Goal: Information Seeking & Learning: Learn about a topic

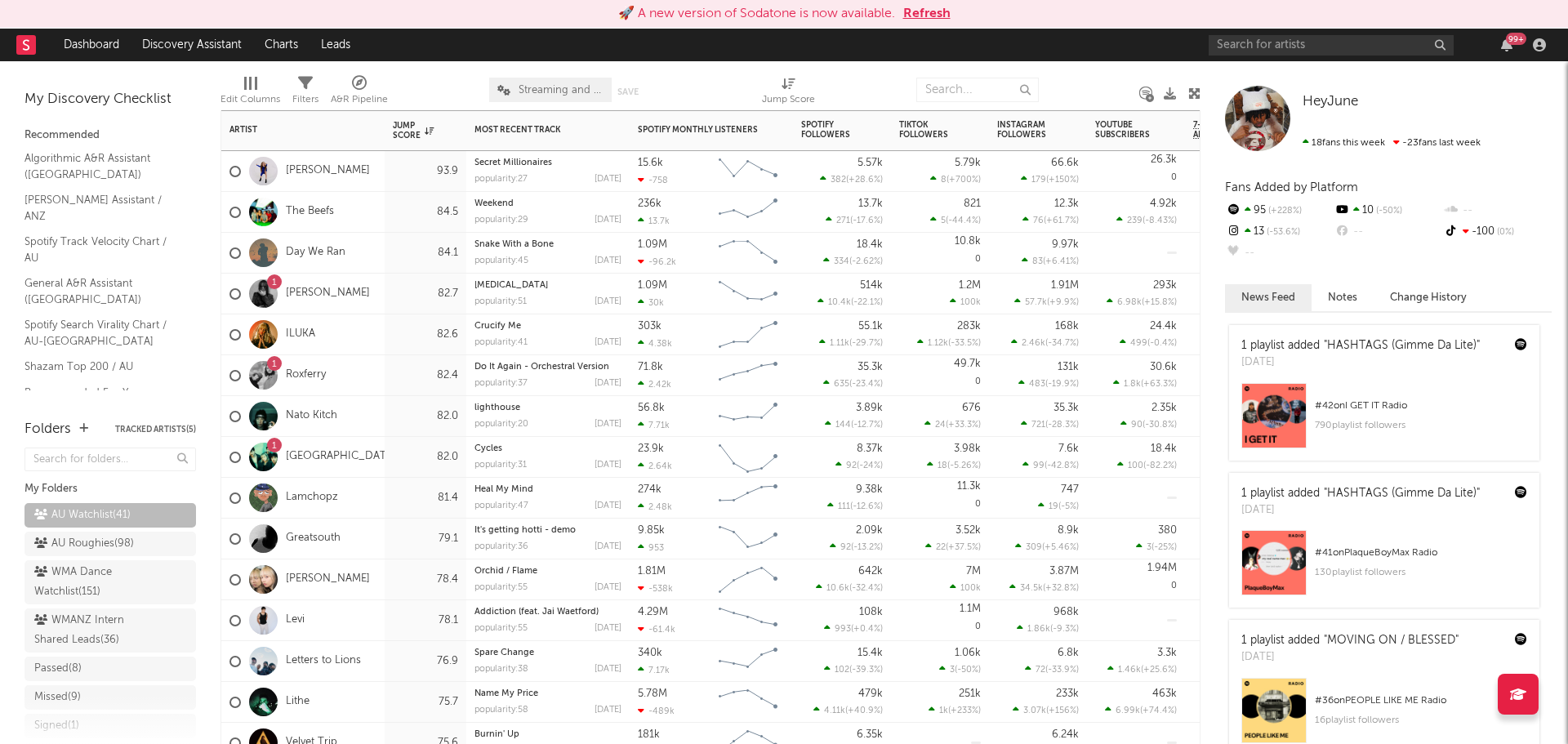
click at [936, 20] on button "Refresh" at bounding box center [927, 13] width 47 height 20
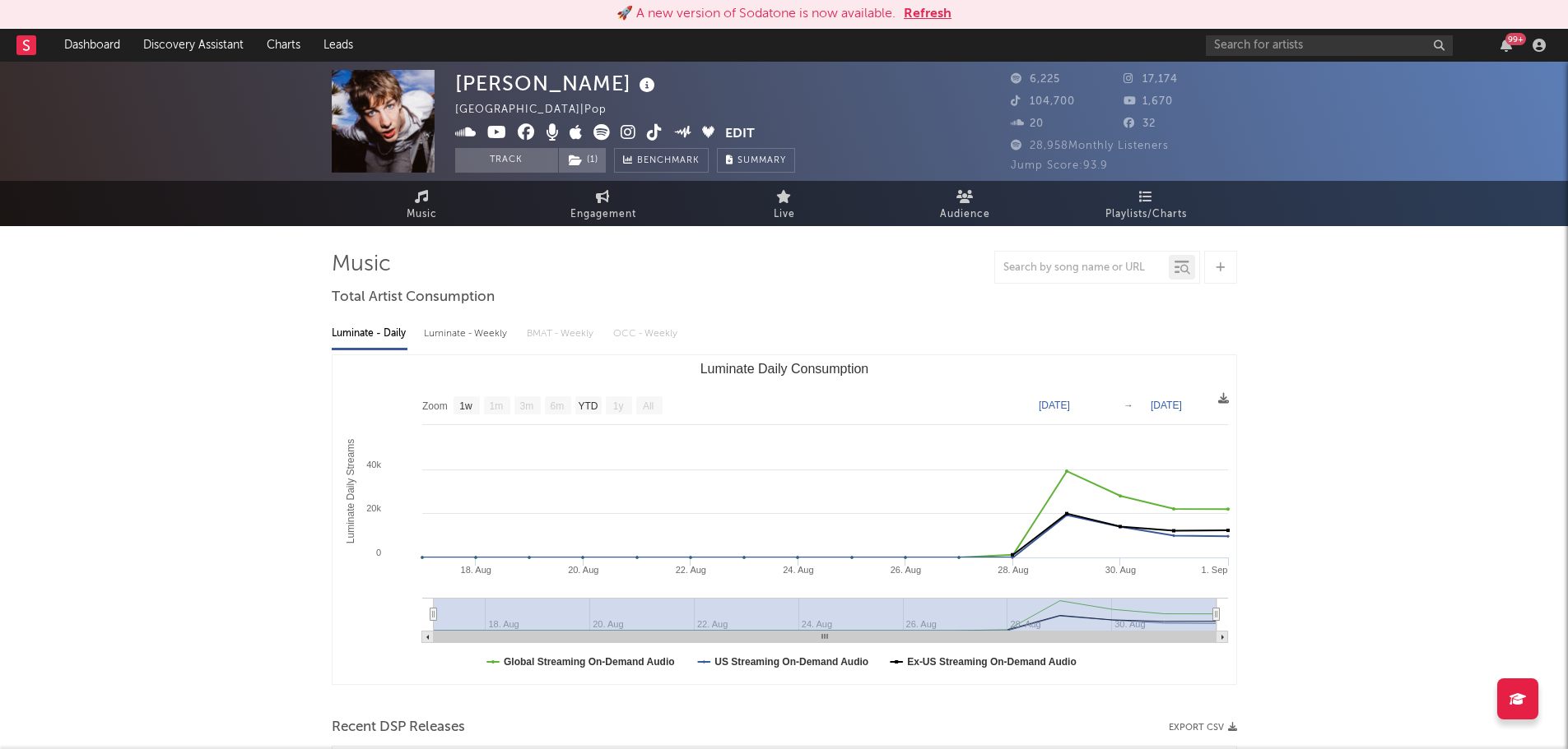
select select "1w"
click at [937, 13] on button "Refresh" at bounding box center [928, 13] width 47 height 20
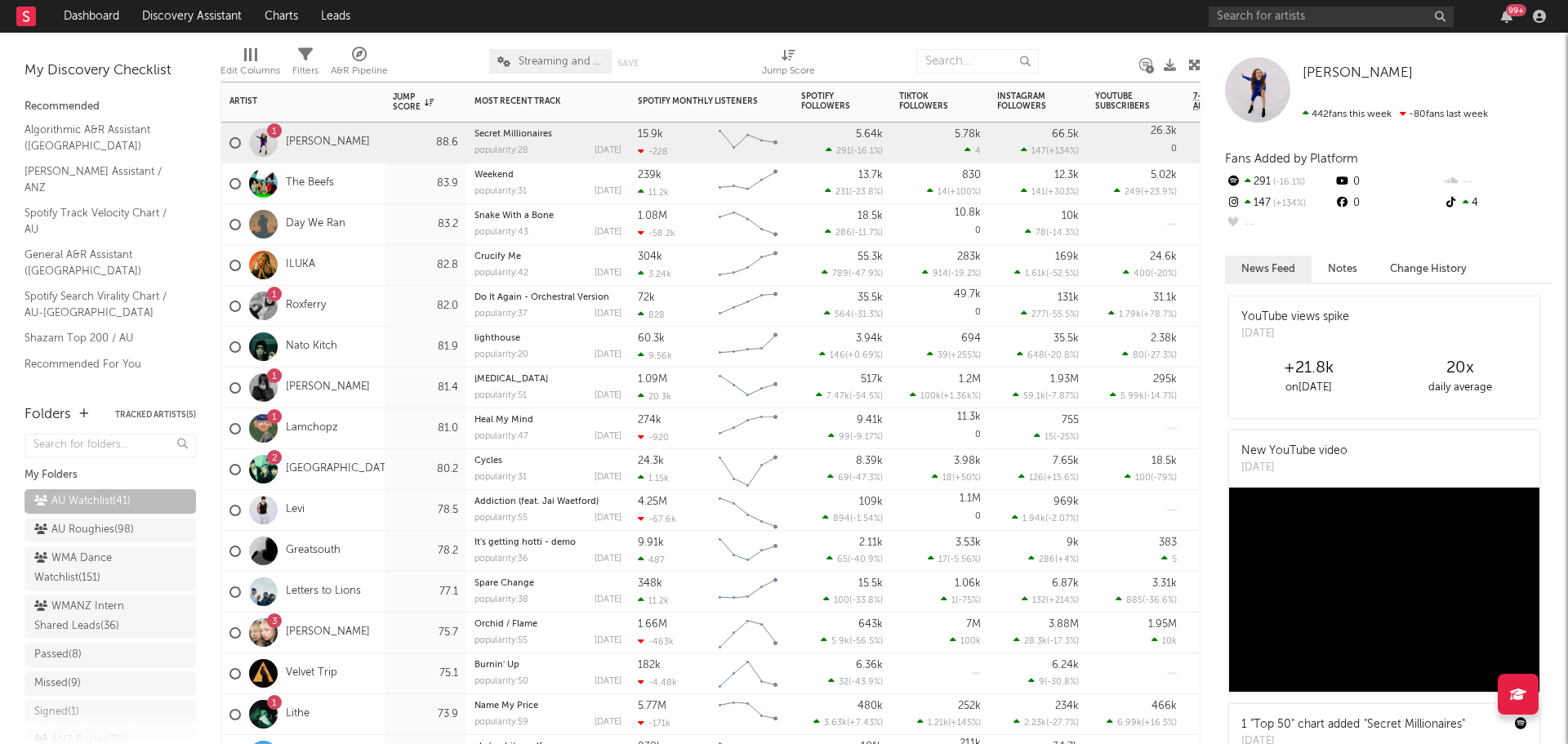
click at [368, 178] on div "The Beefs" at bounding box center [303, 184] width 164 height 40
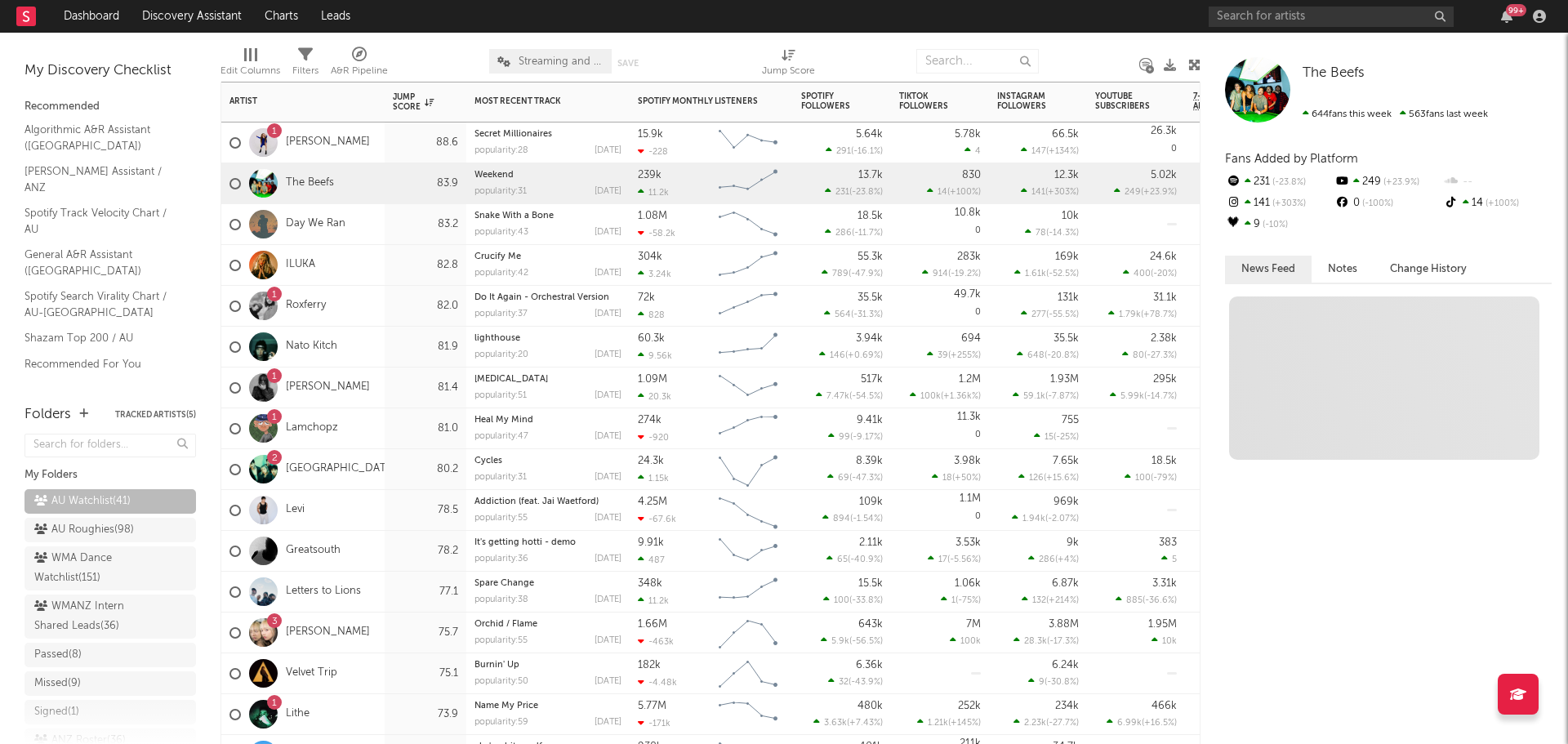
click at [364, 151] on div "1 Bailey Perrie" at bounding box center [303, 142] width 164 height 40
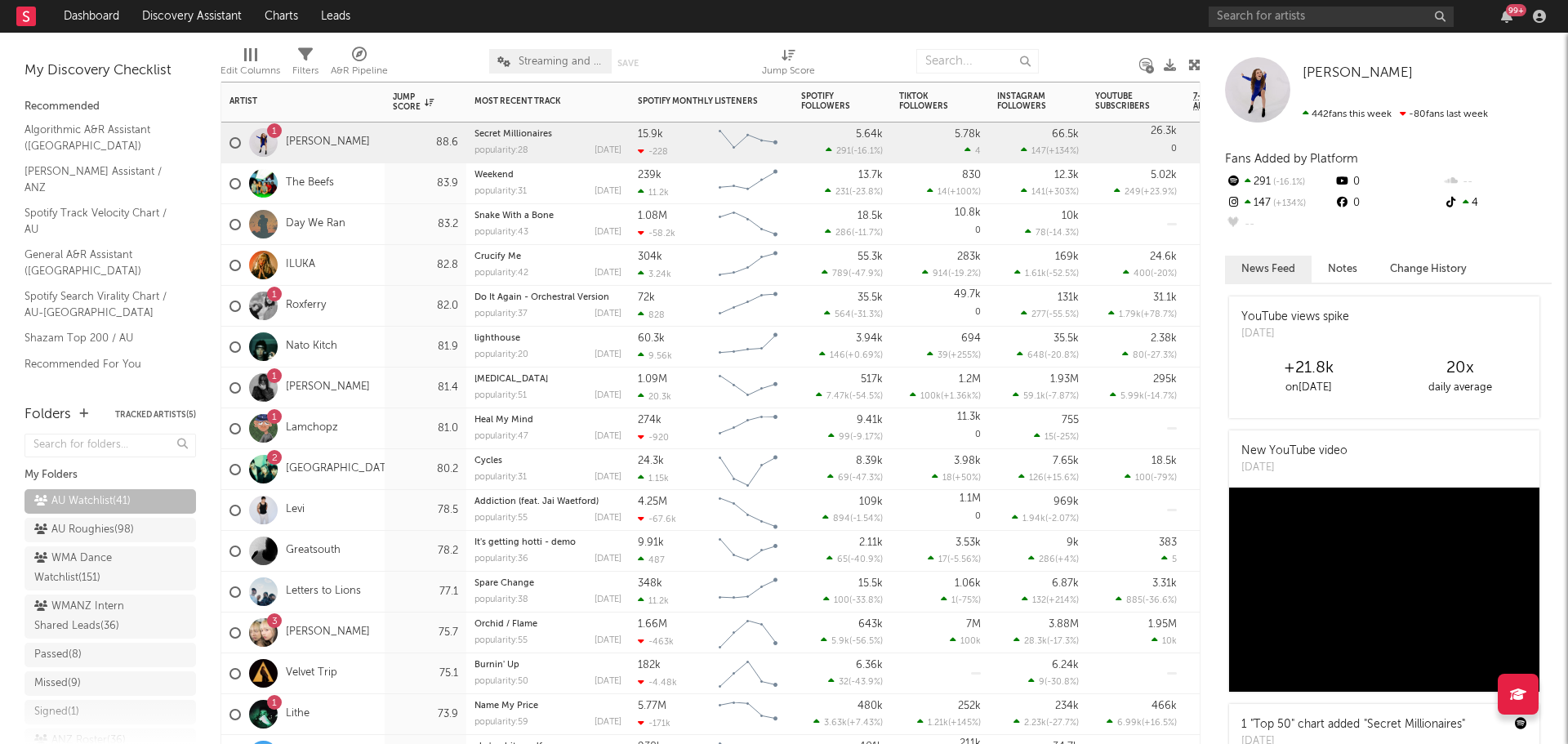
click at [350, 305] on div "1 Roxferry" at bounding box center [303, 306] width 164 height 40
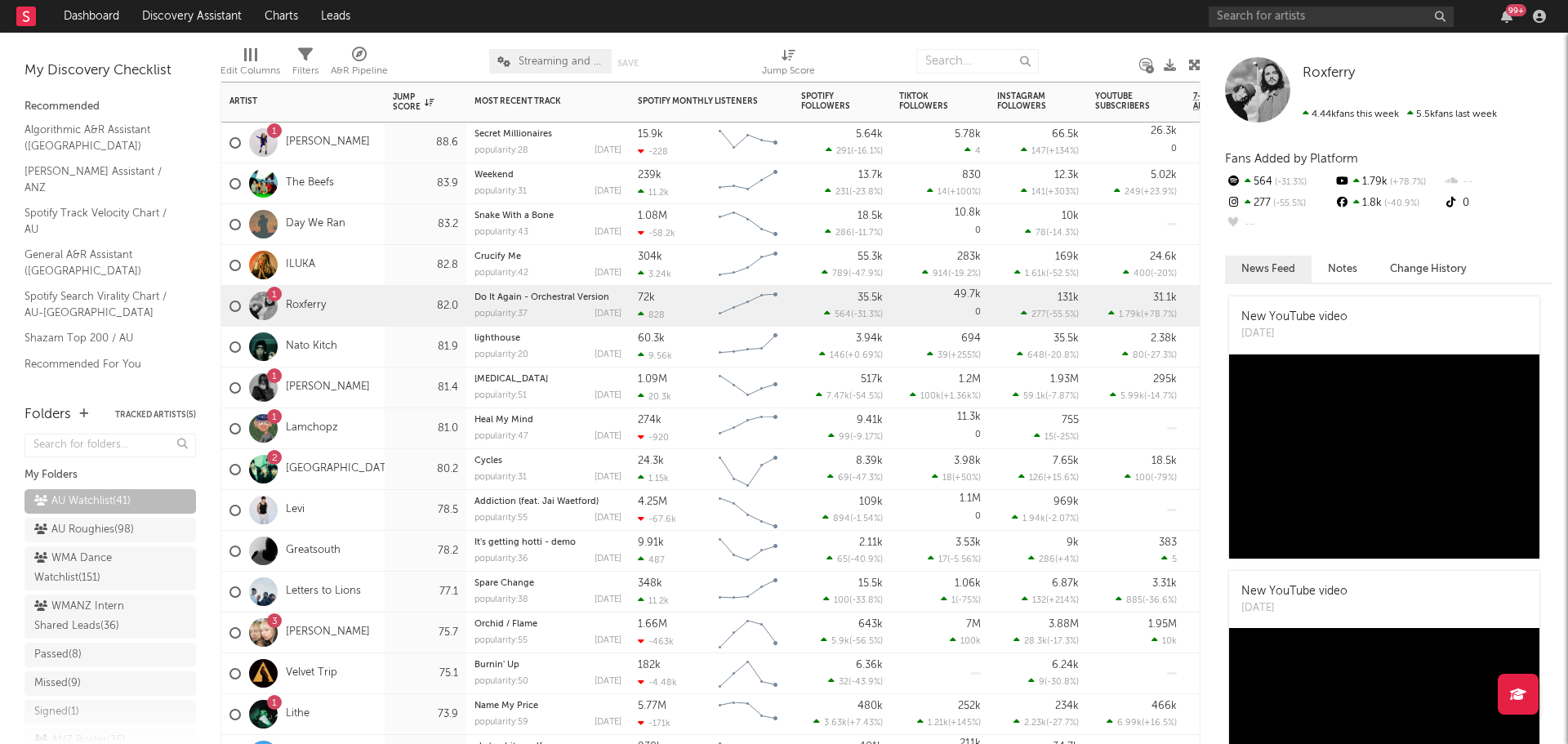
click at [373, 350] on div "Nato Kitch" at bounding box center [303, 347] width 164 height 40
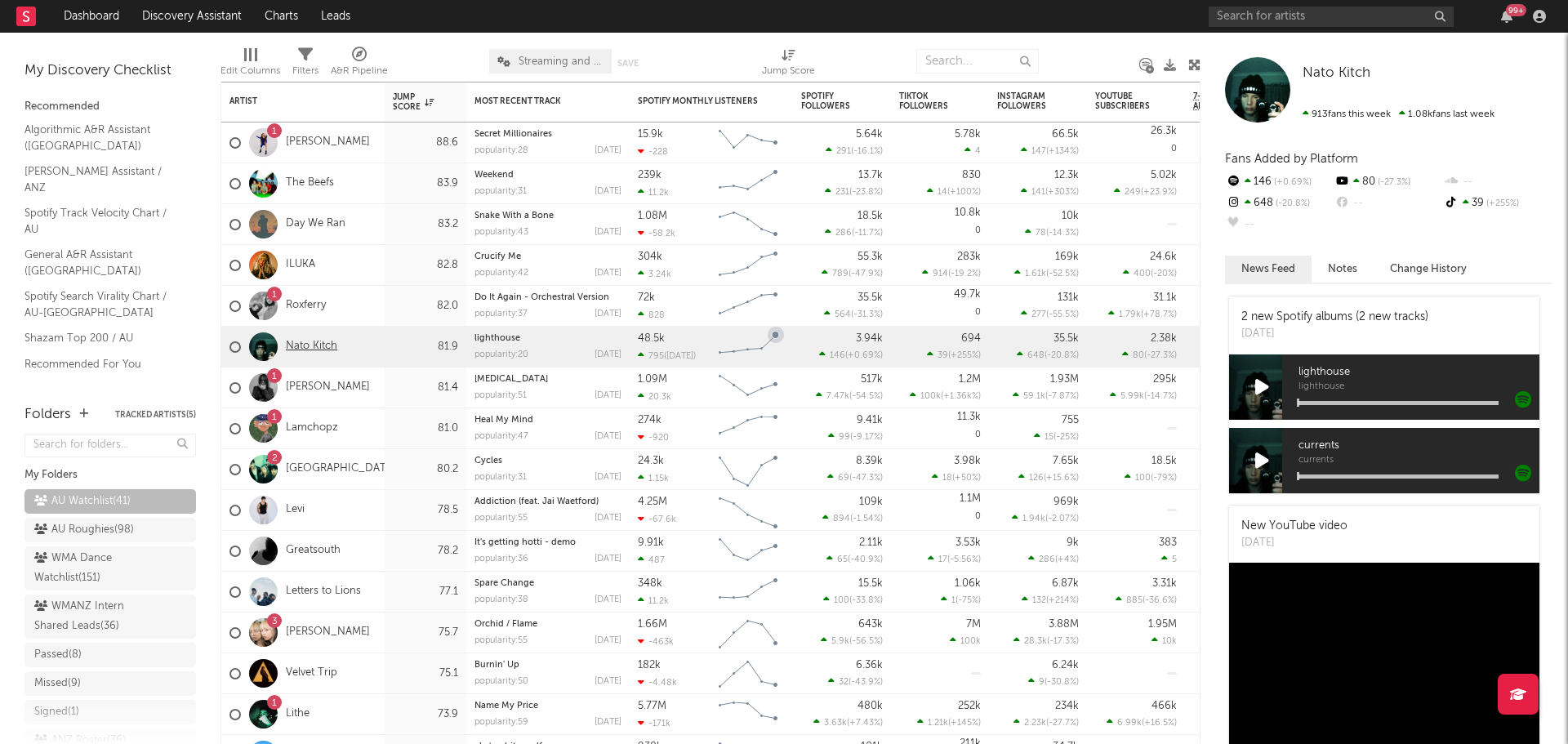
click at [318, 341] on link "Nato Kitch" at bounding box center [312, 347] width 52 height 14
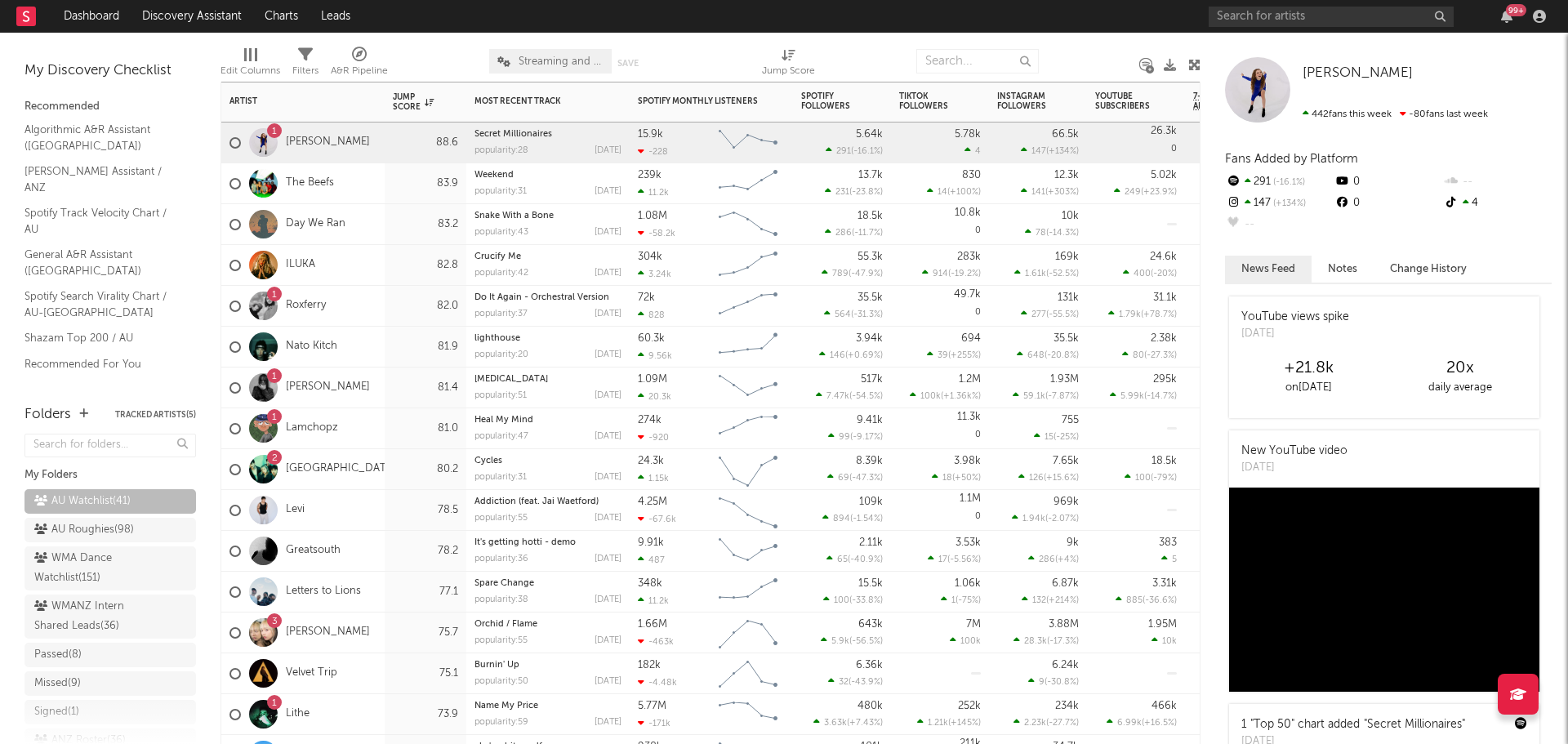
click at [372, 467] on div "2 Coast Arcade" at bounding box center [303, 469] width 164 height 40
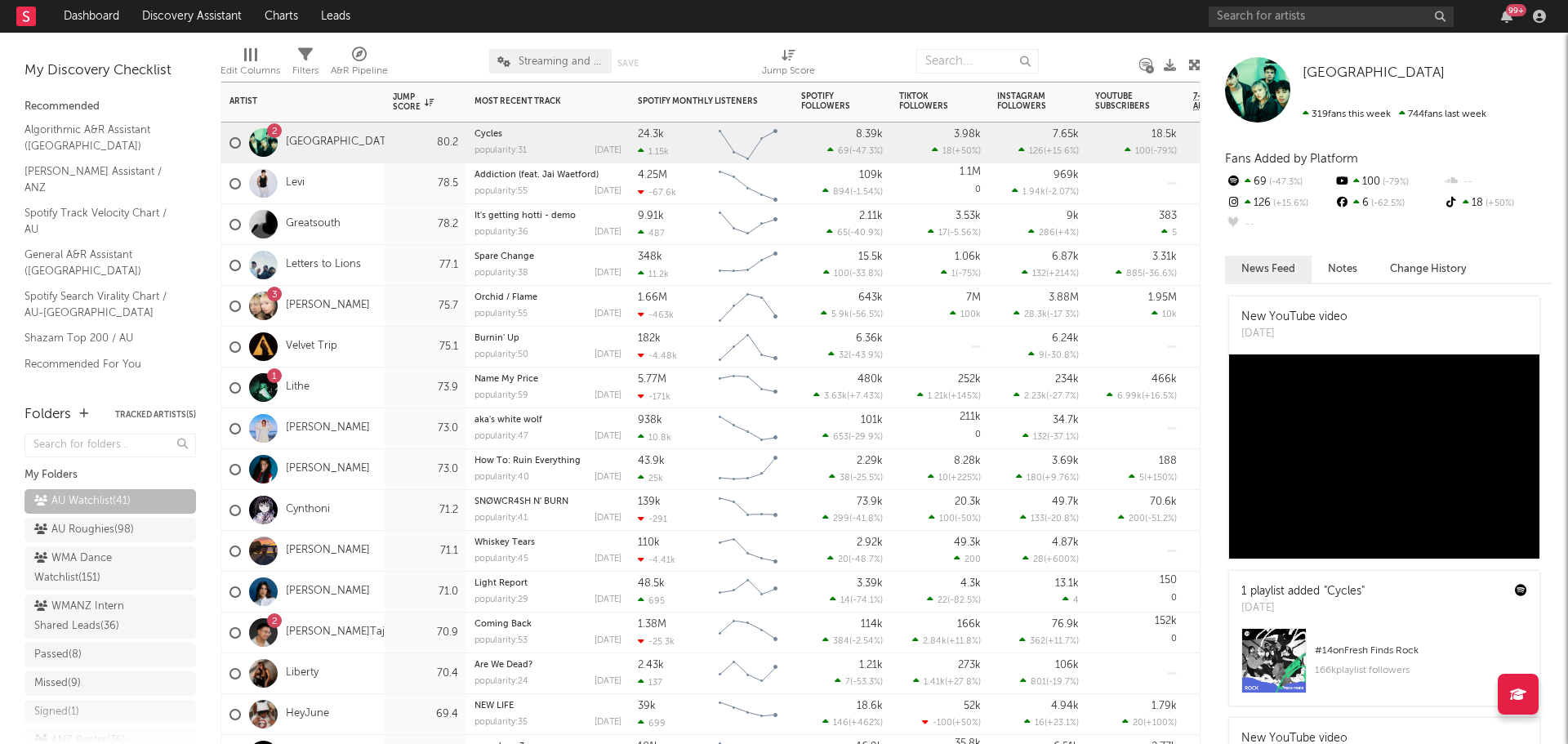
click at [376, 308] on div "3 hannah bahng" at bounding box center [303, 306] width 164 height 40
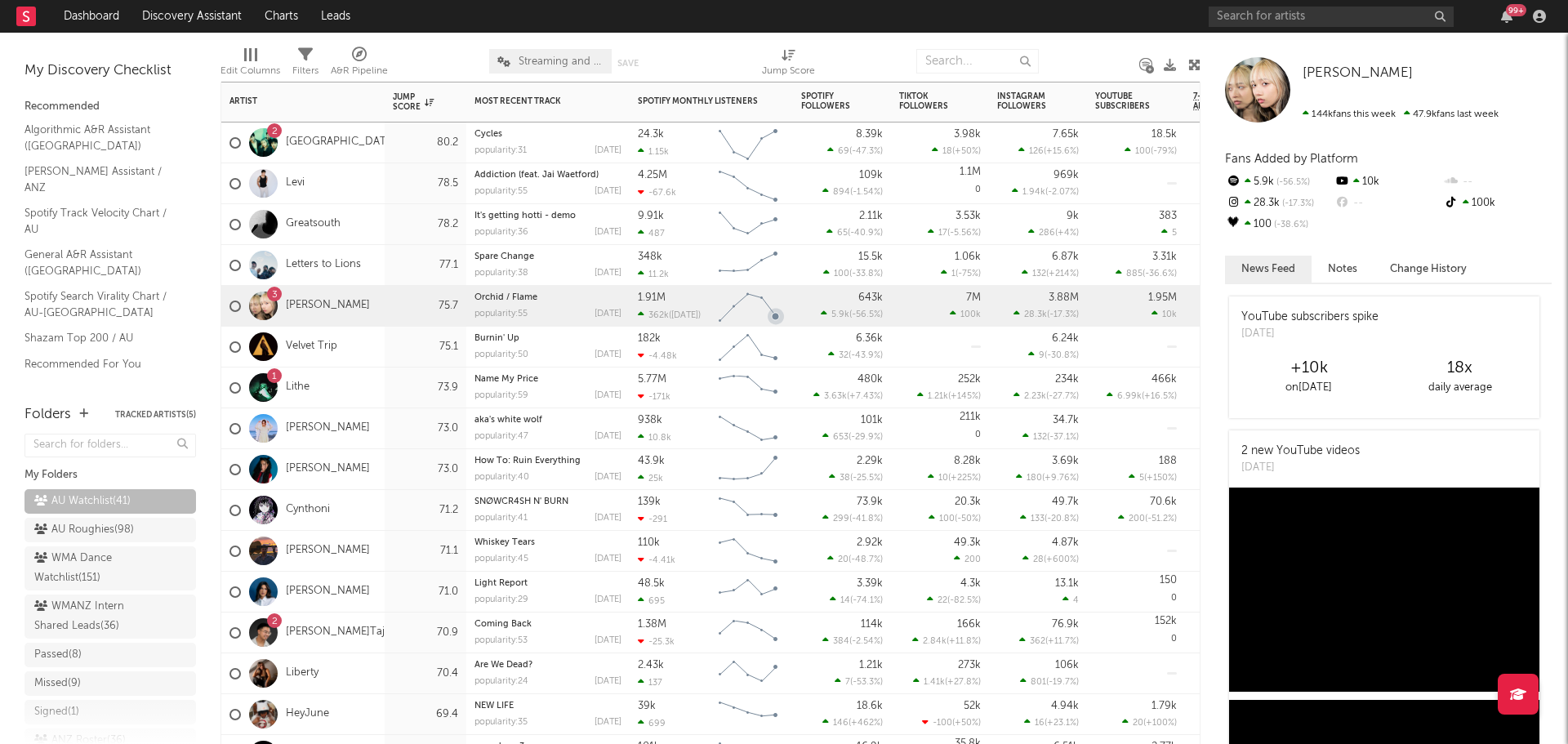
click at [360, 386] on div "1 Lithe" at bounding box center [303, 387] width 164 height 40
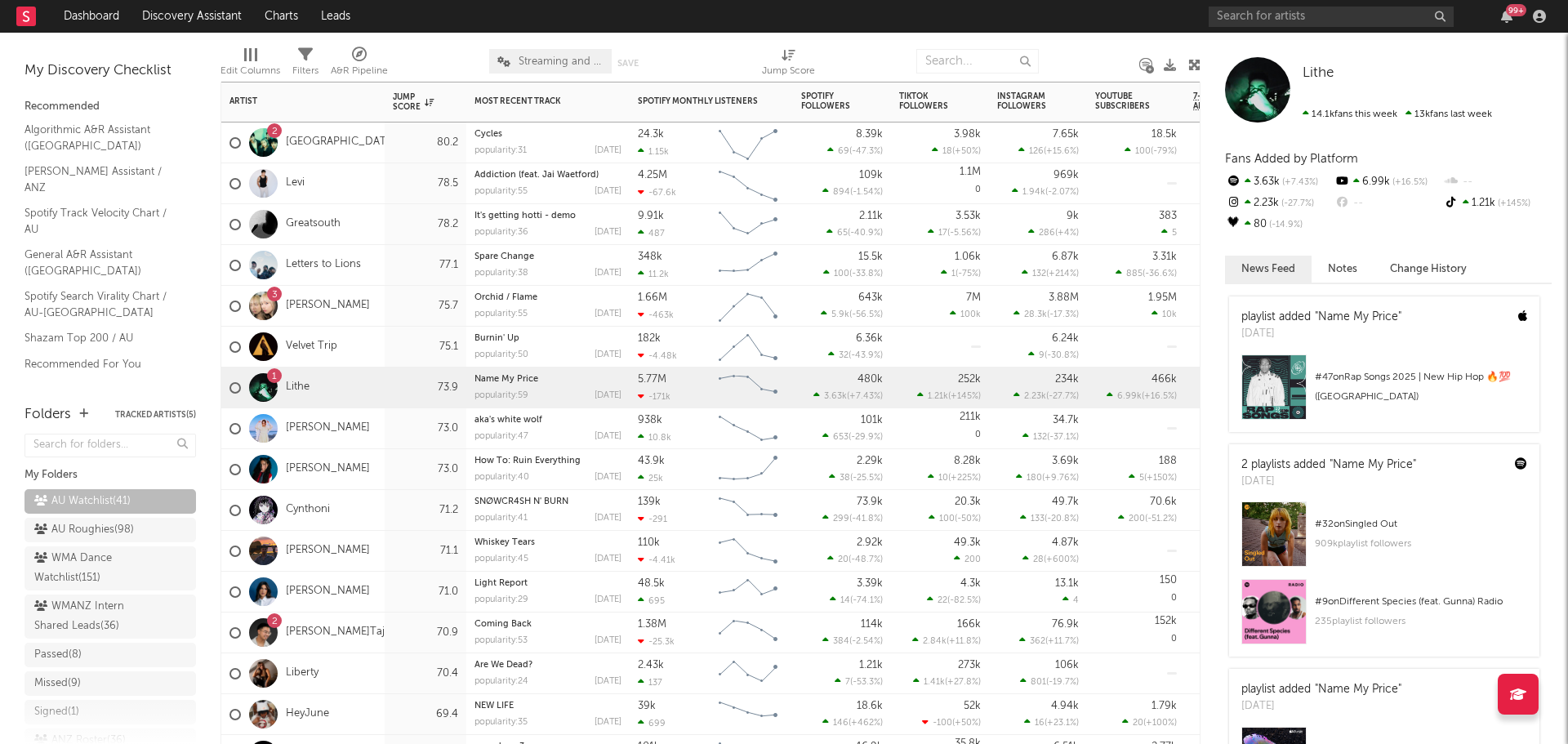
click at [375, 425] on div "Amélie Farren" at bounding box center [303, 429] width 164 height 40
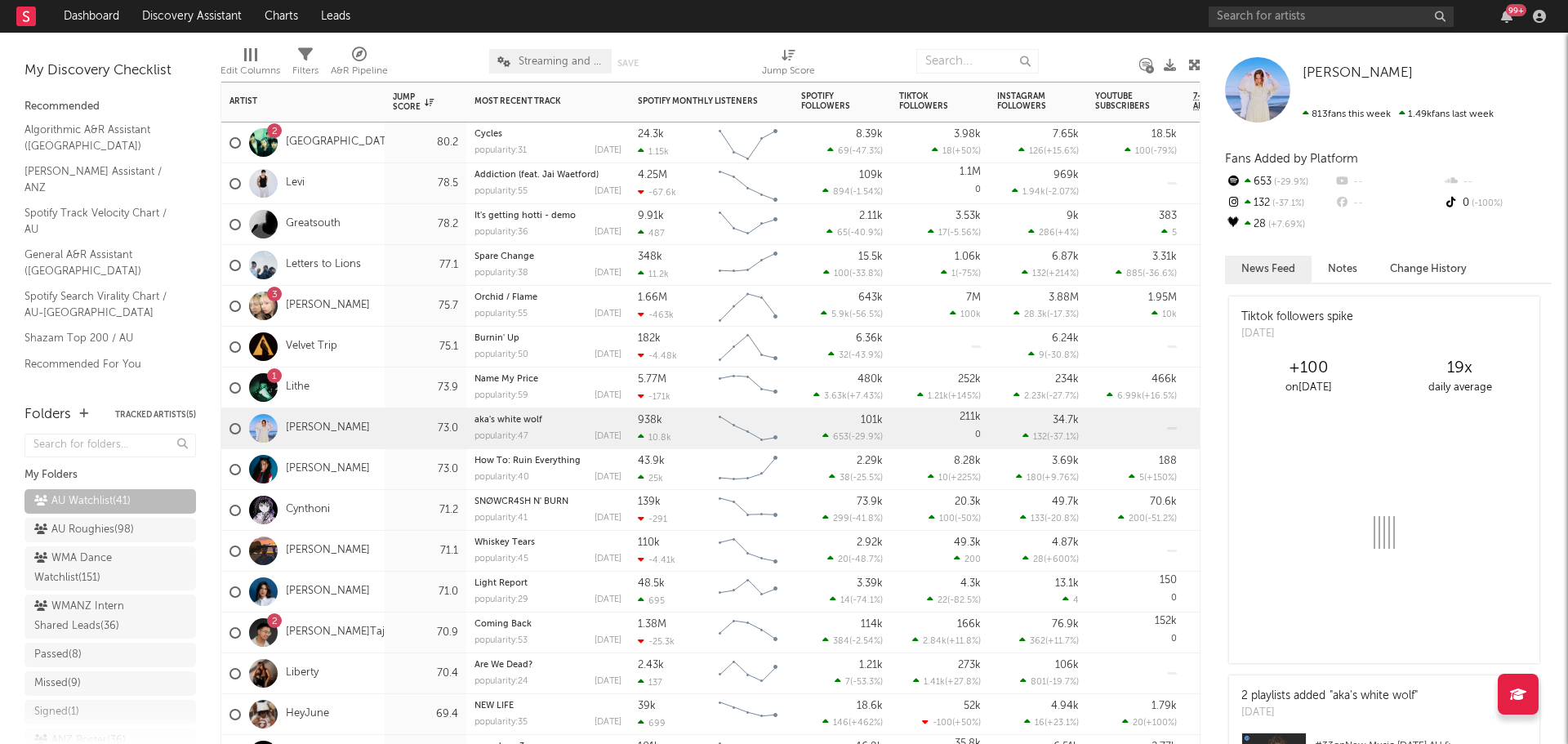
click at [365, 471] on div "Charli Lucas" at bounding box center [303, 469] width 164 height 40
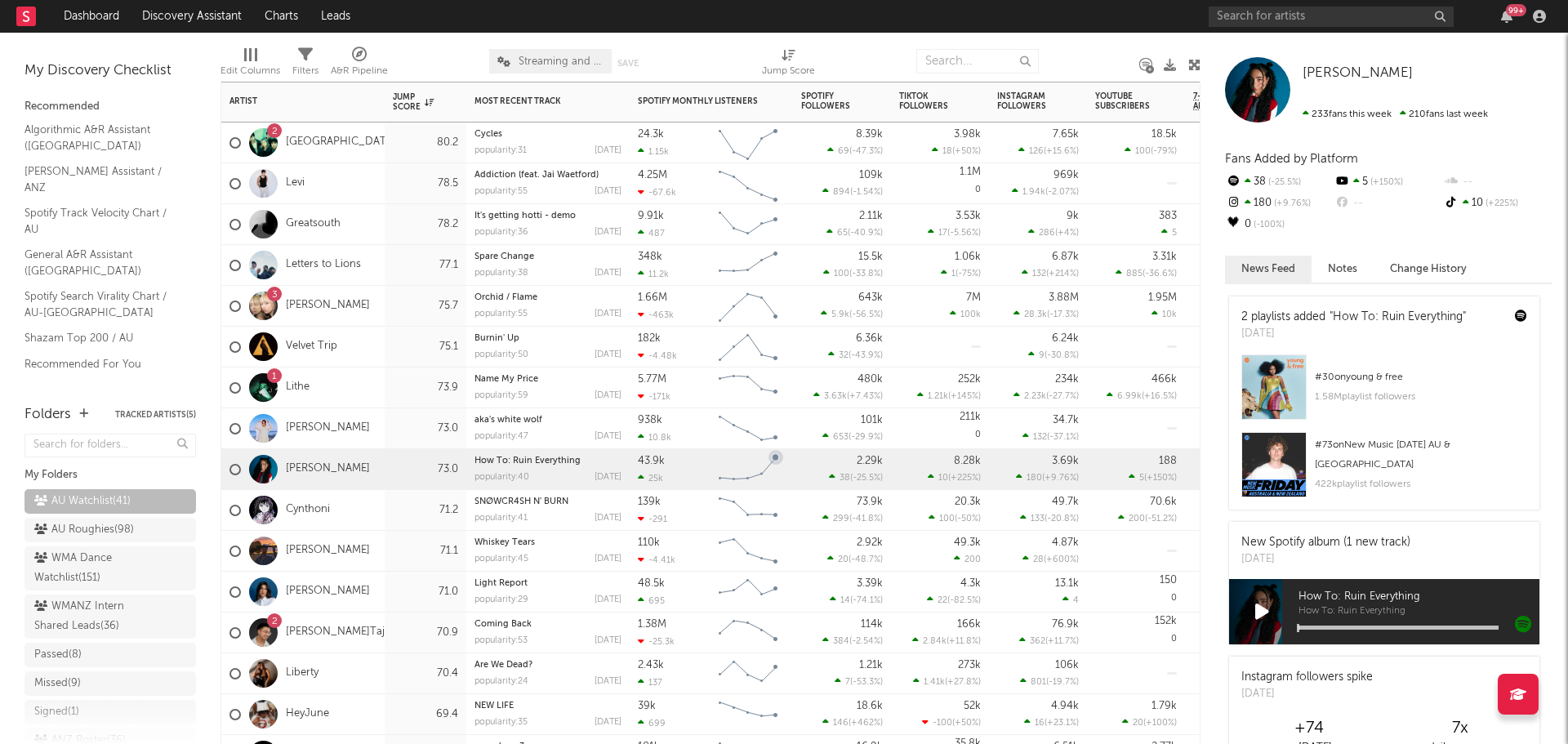
click at [374, 463] on div "Charli Lucas" at bounding box center [303, 469] width 164 height 40
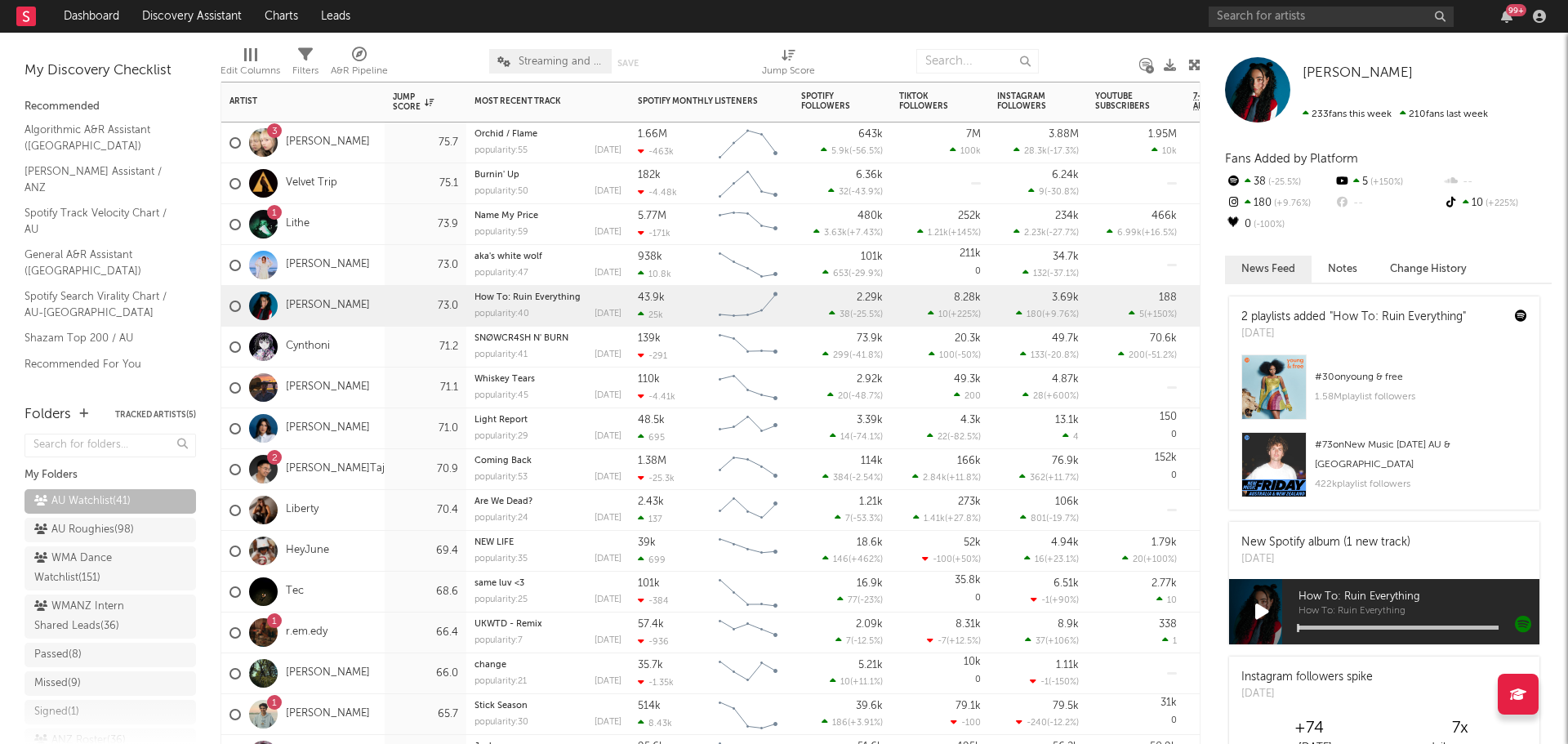
click at [360, 471] on div "2 J.Tajor" at bounding box center [303, 469] width 164 height 40
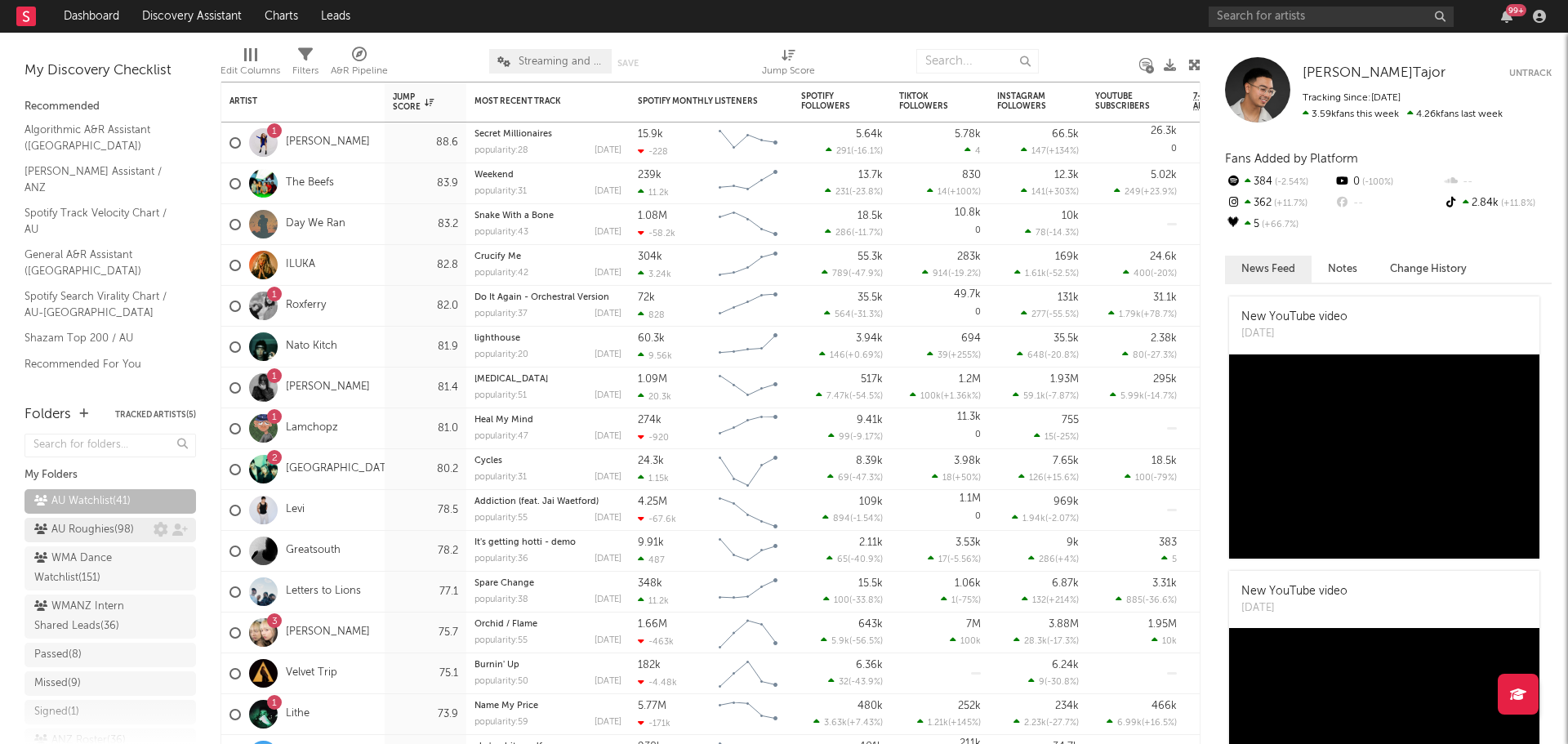
click at [96, 531] on div "AU Roughies ( 98 )" at bounding box center [84, 530] width 100 height 20
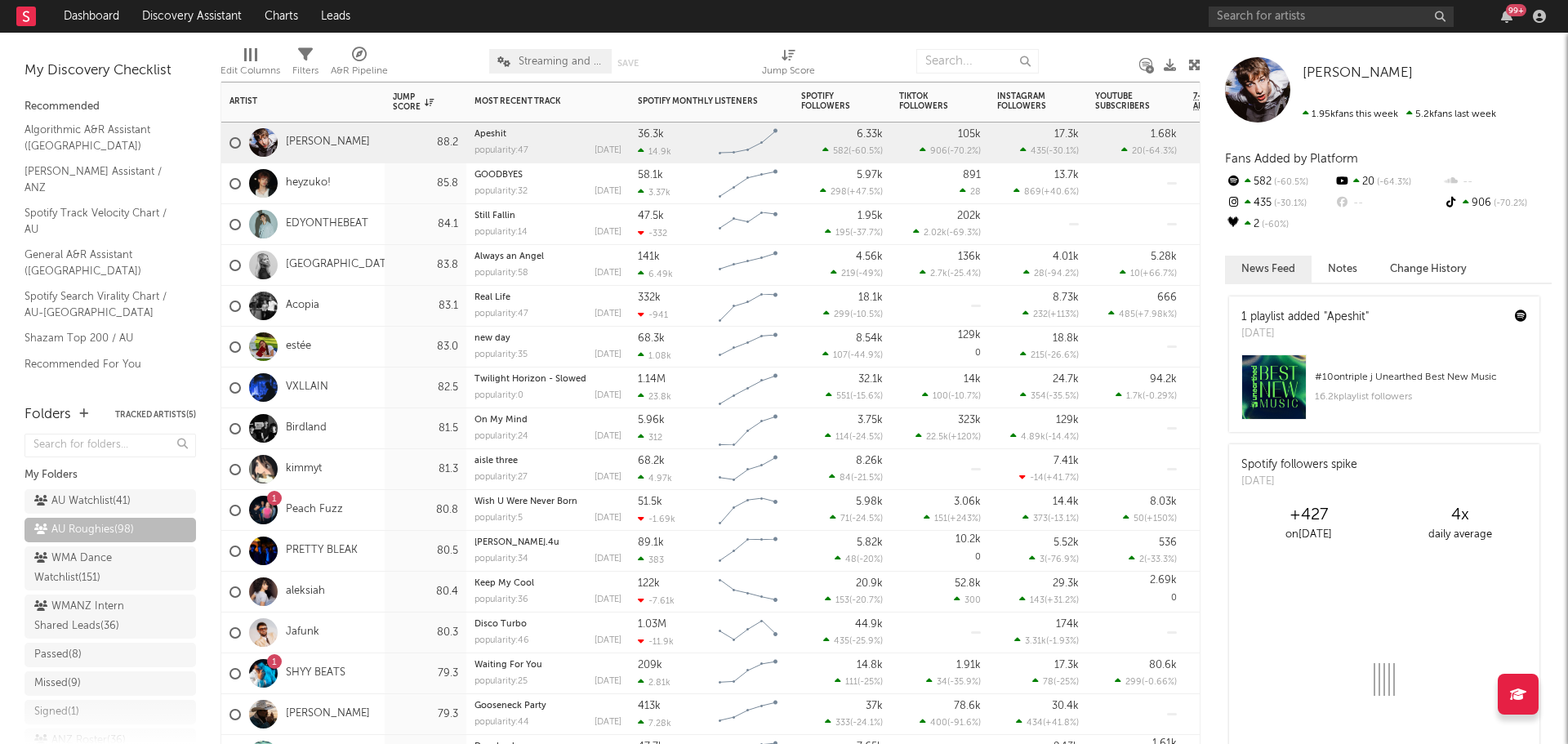
click at [379, 143] on div "Jett Blyton" at bounding box center [303, 142] width 164 height 40
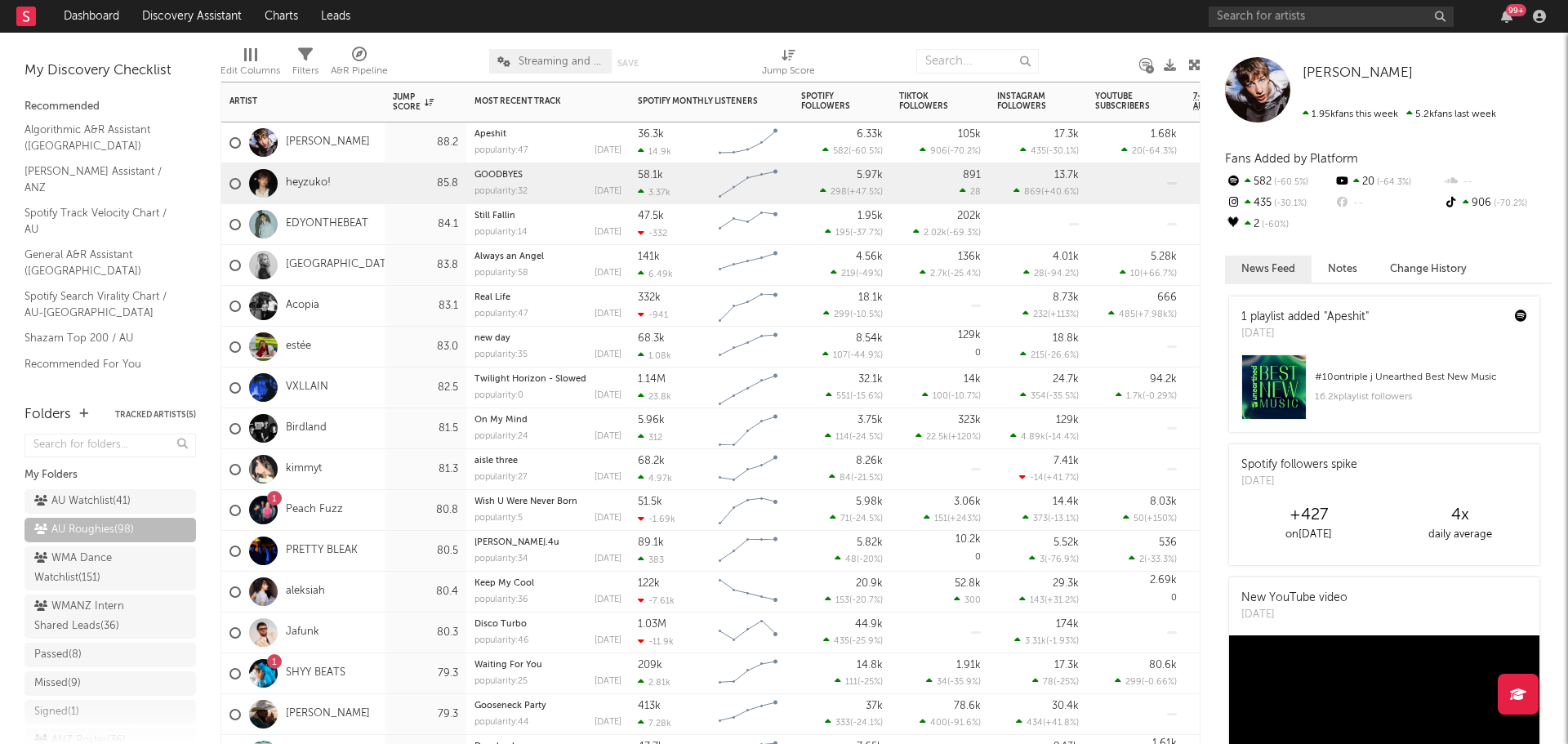
click at [380, 183] on div "heyzuko!" at bounding box center [303, 184] width 164 height 40
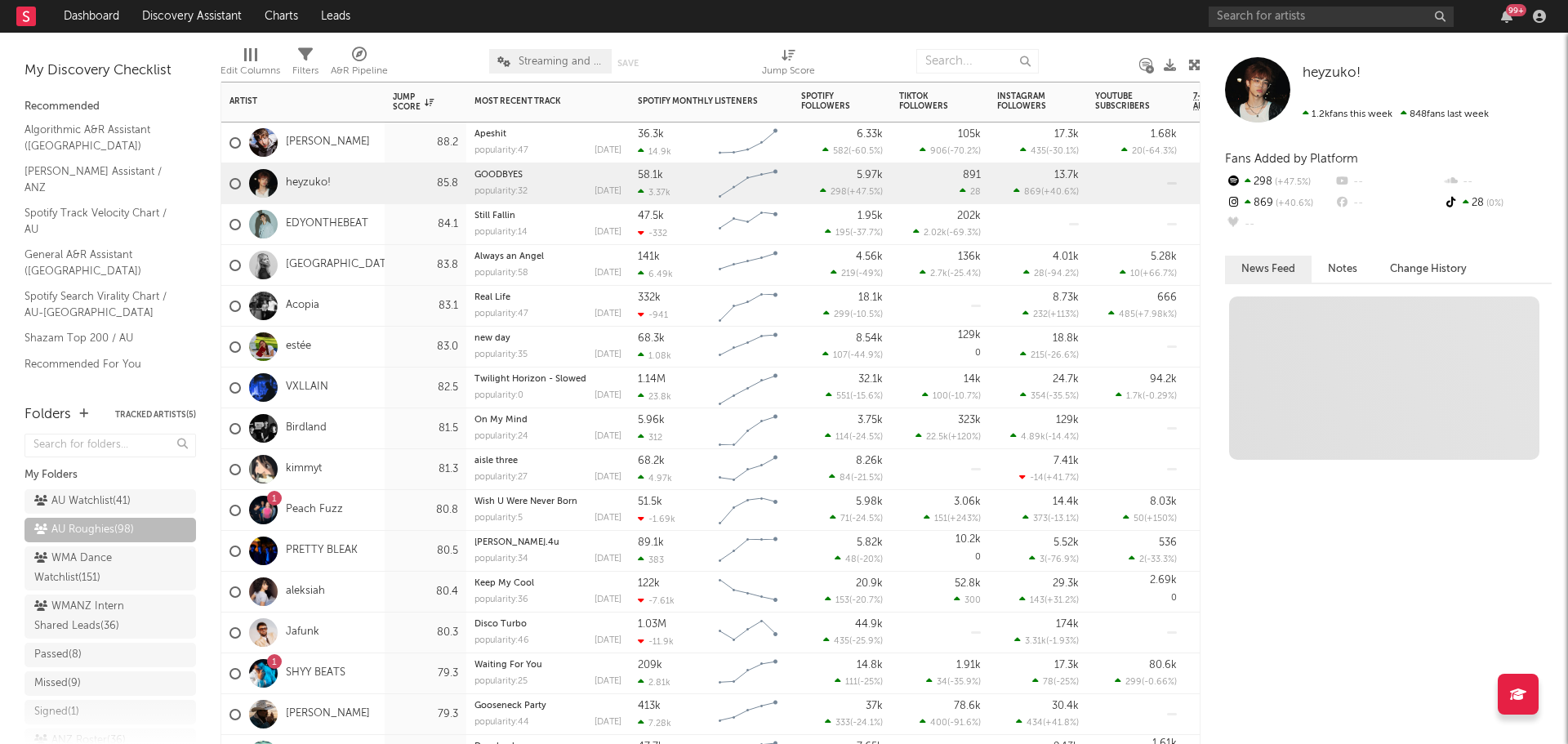
click at [380, 219] on div "EDYONTHEBEAT" at bounding box center [303, 224] width 164 height 40
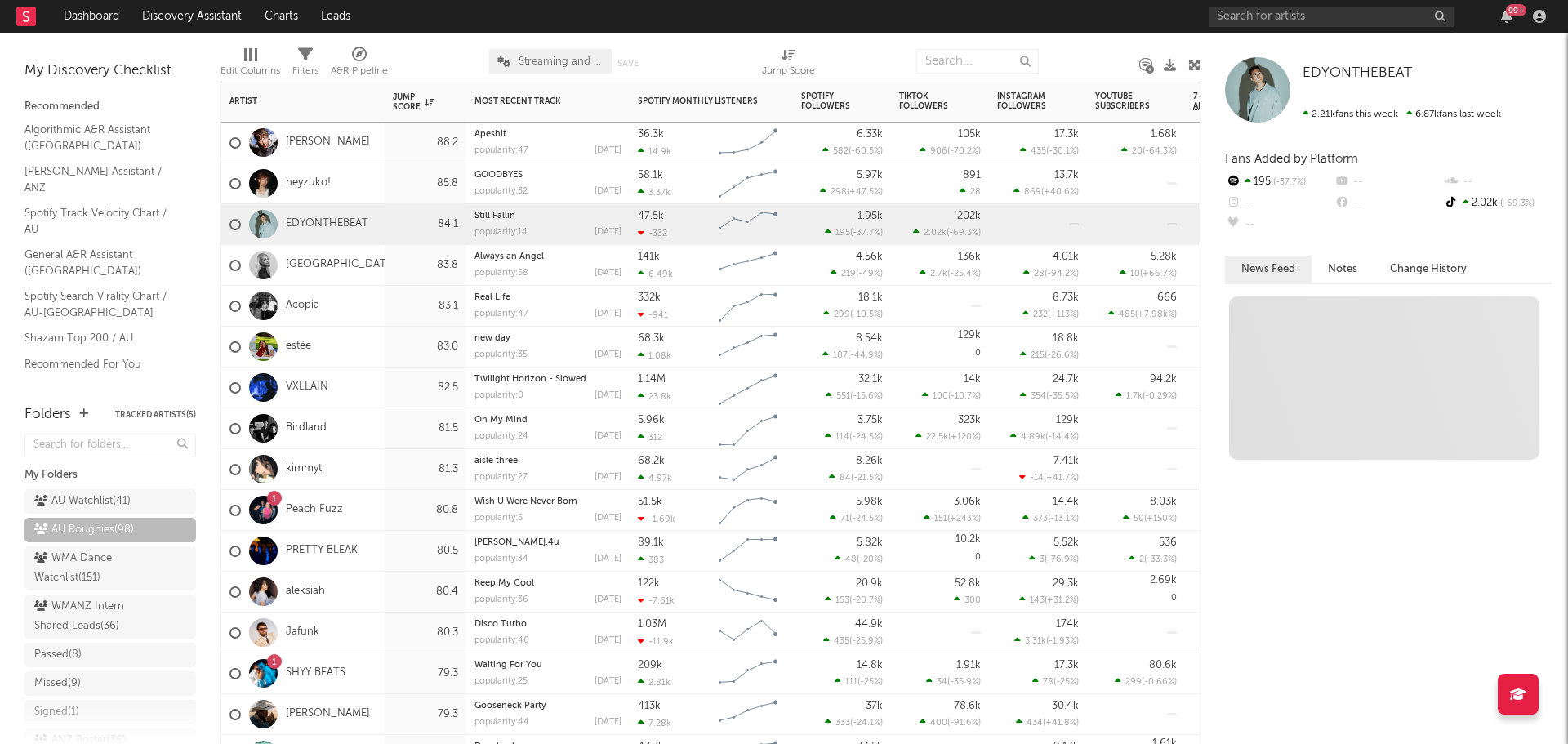
click at [361, 139] on div "Jett Blyton" at bounding box center [303, 142] width 164 height 40
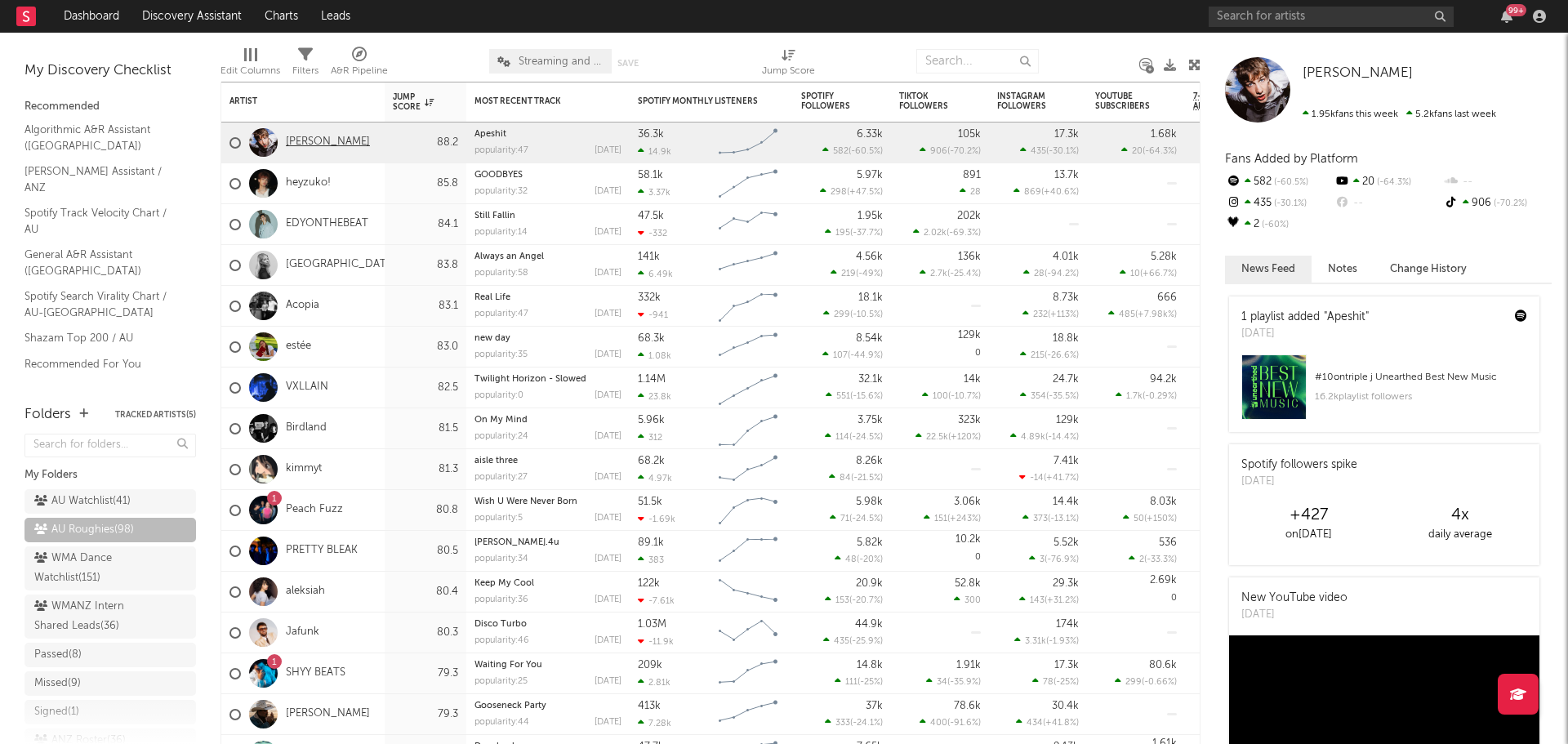
click at [320, 139] on link "Jett Blyton" at bounding box center [328, 142] width 84 height 14
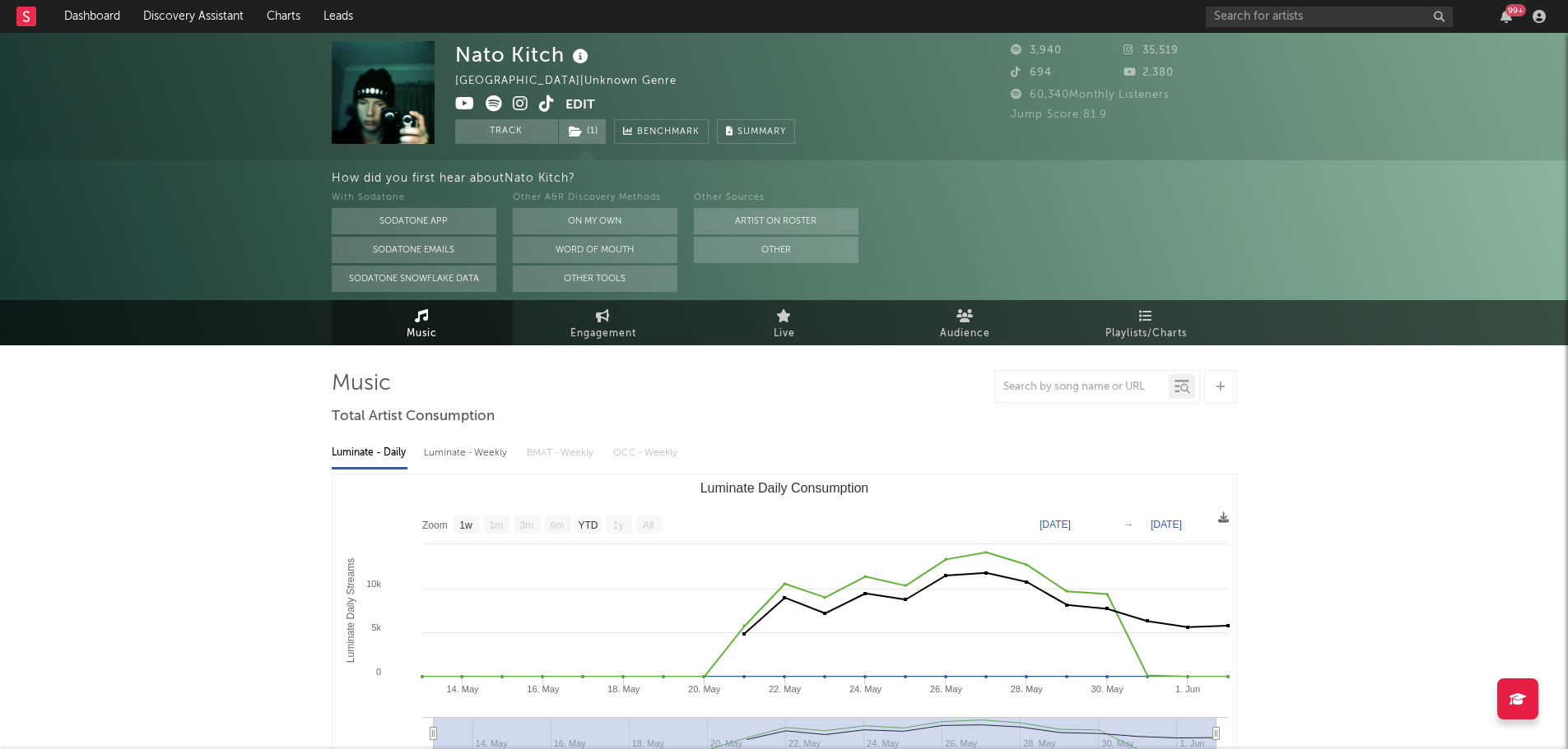
select select "1w"
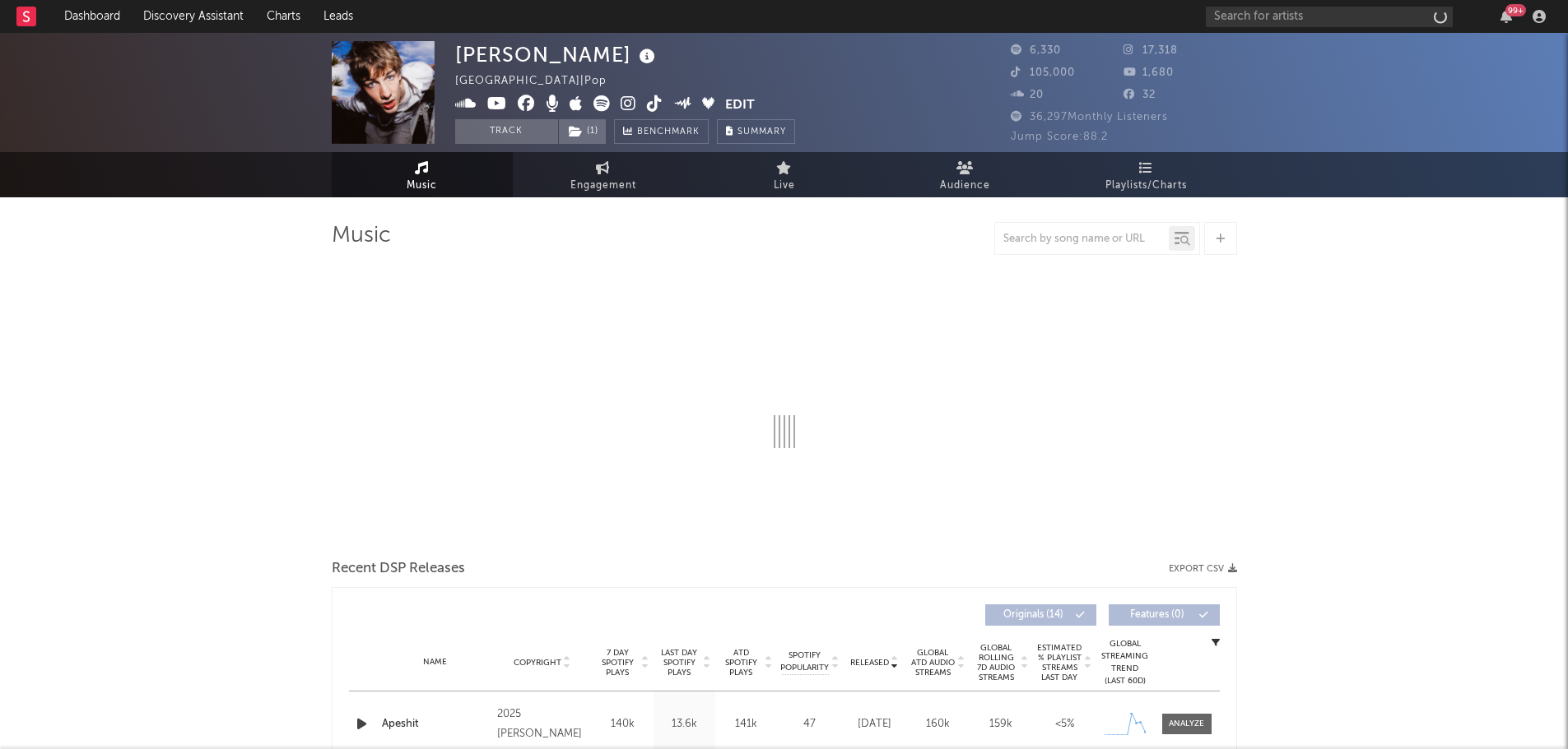
select select "1w"
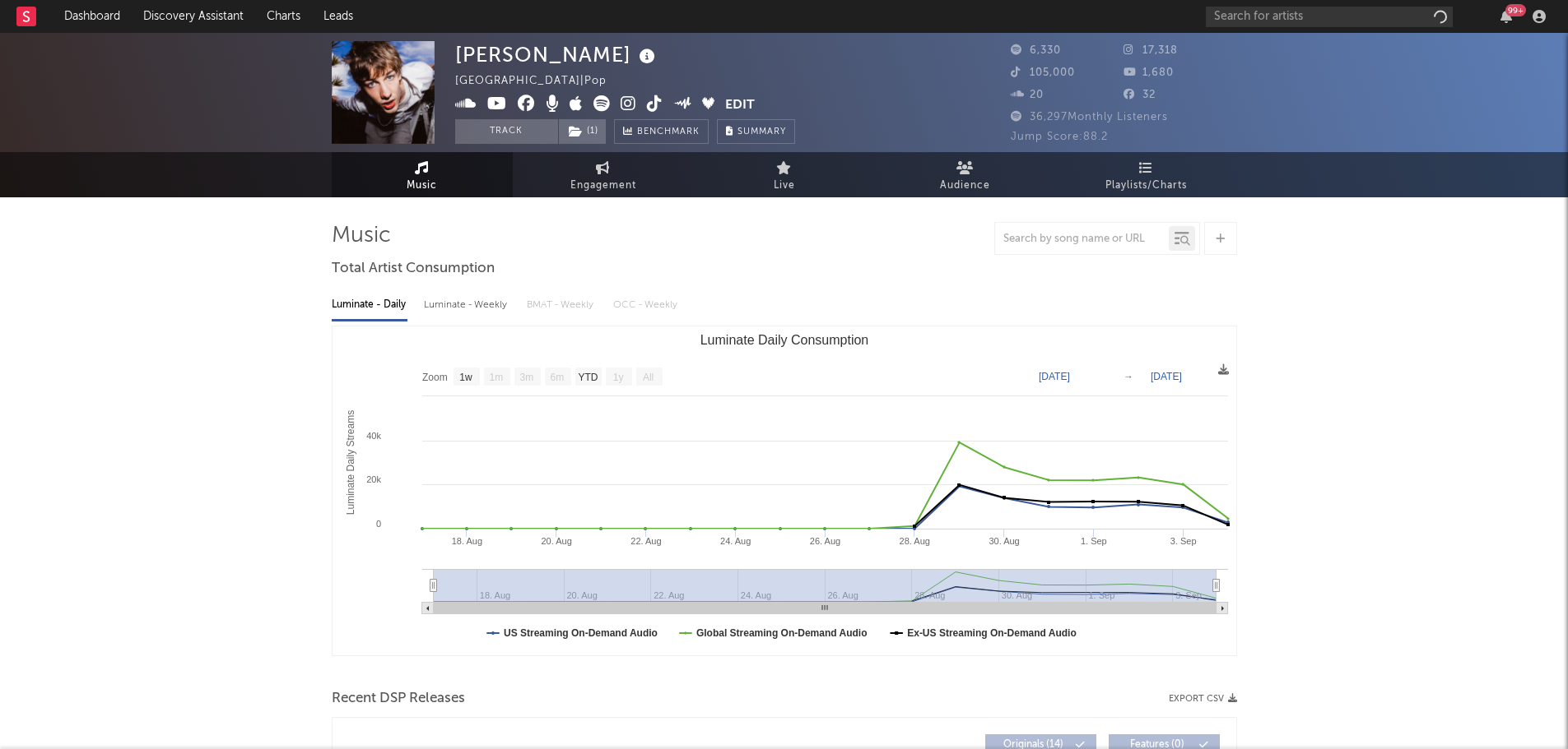
click at [636, 57] on icon at bounding box center [647, 57] width 24 height 23
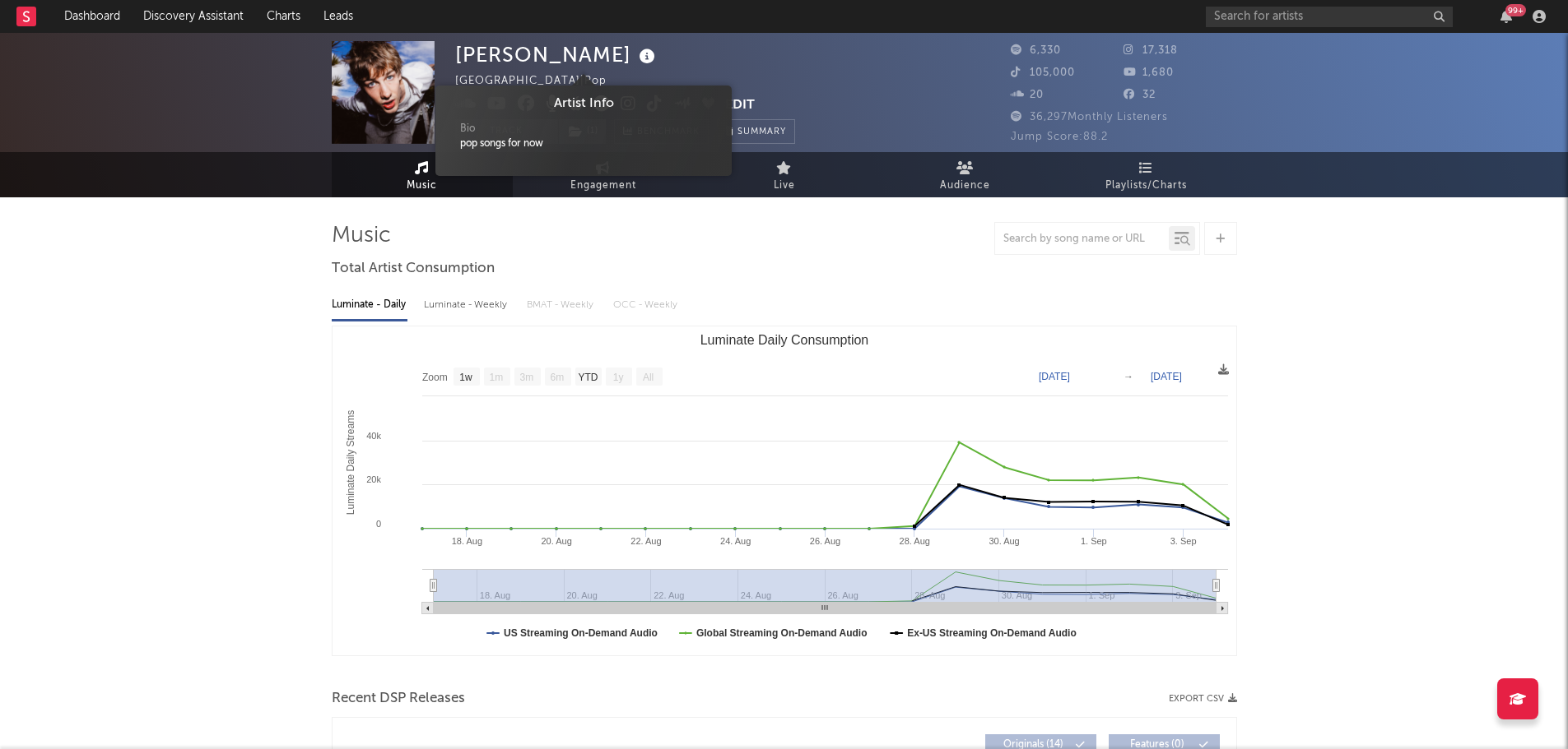
click at [636, 58] on icon at bounding box center [647, 57] width 24 height 23
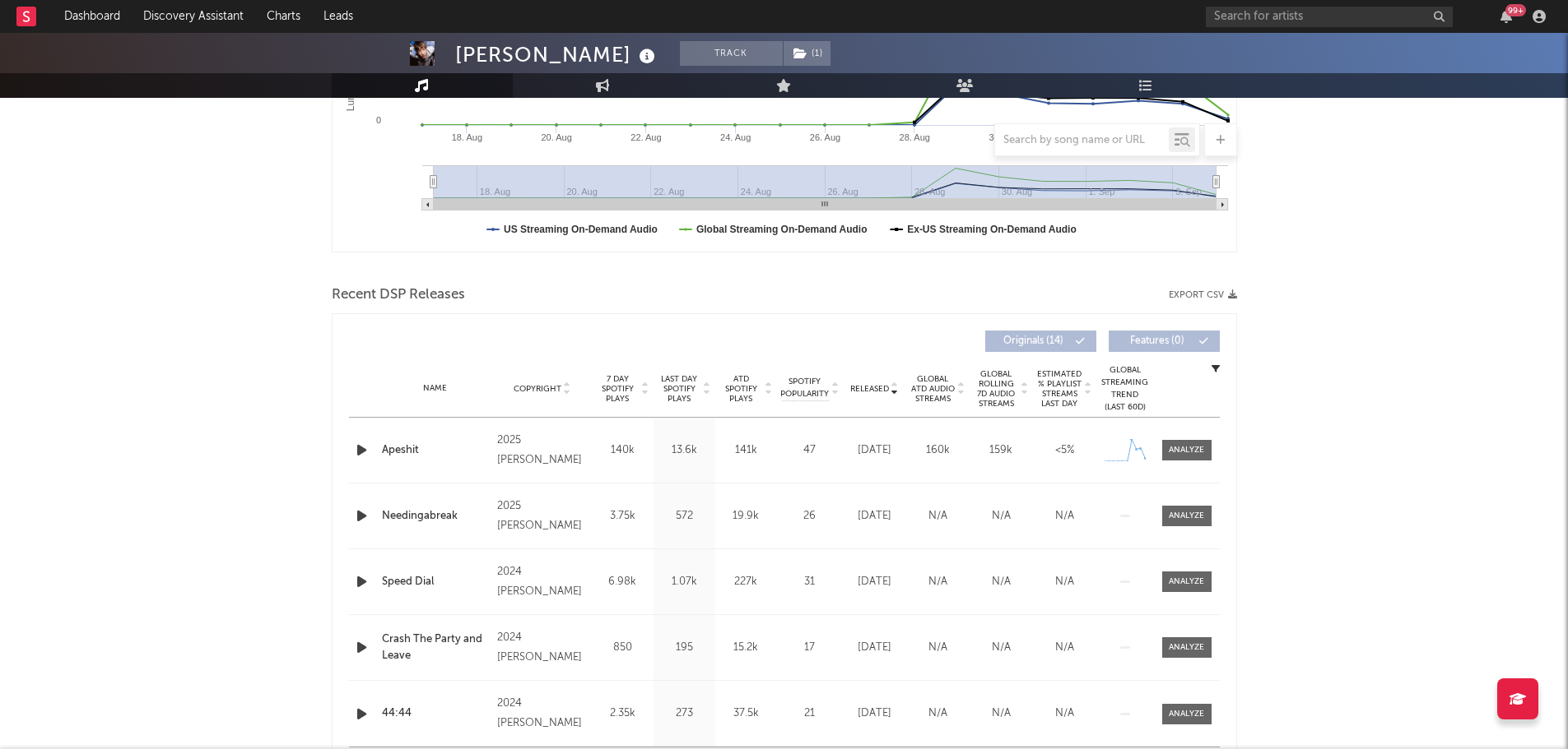
scroll to position [411, 0]
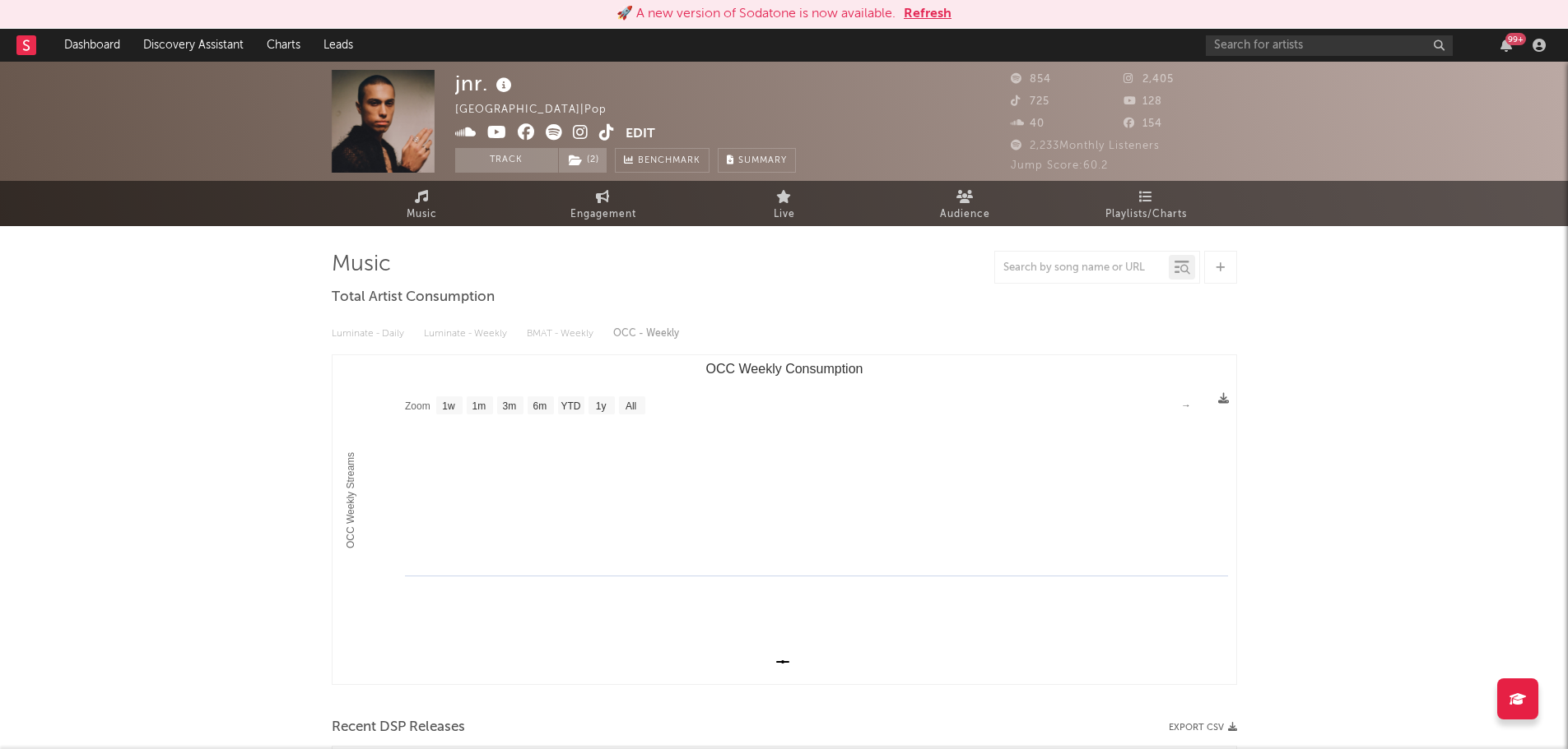
select select "1w"
click at [937, 13] on button "Refresh" at bounding box center [928, 13] width 47 height 20
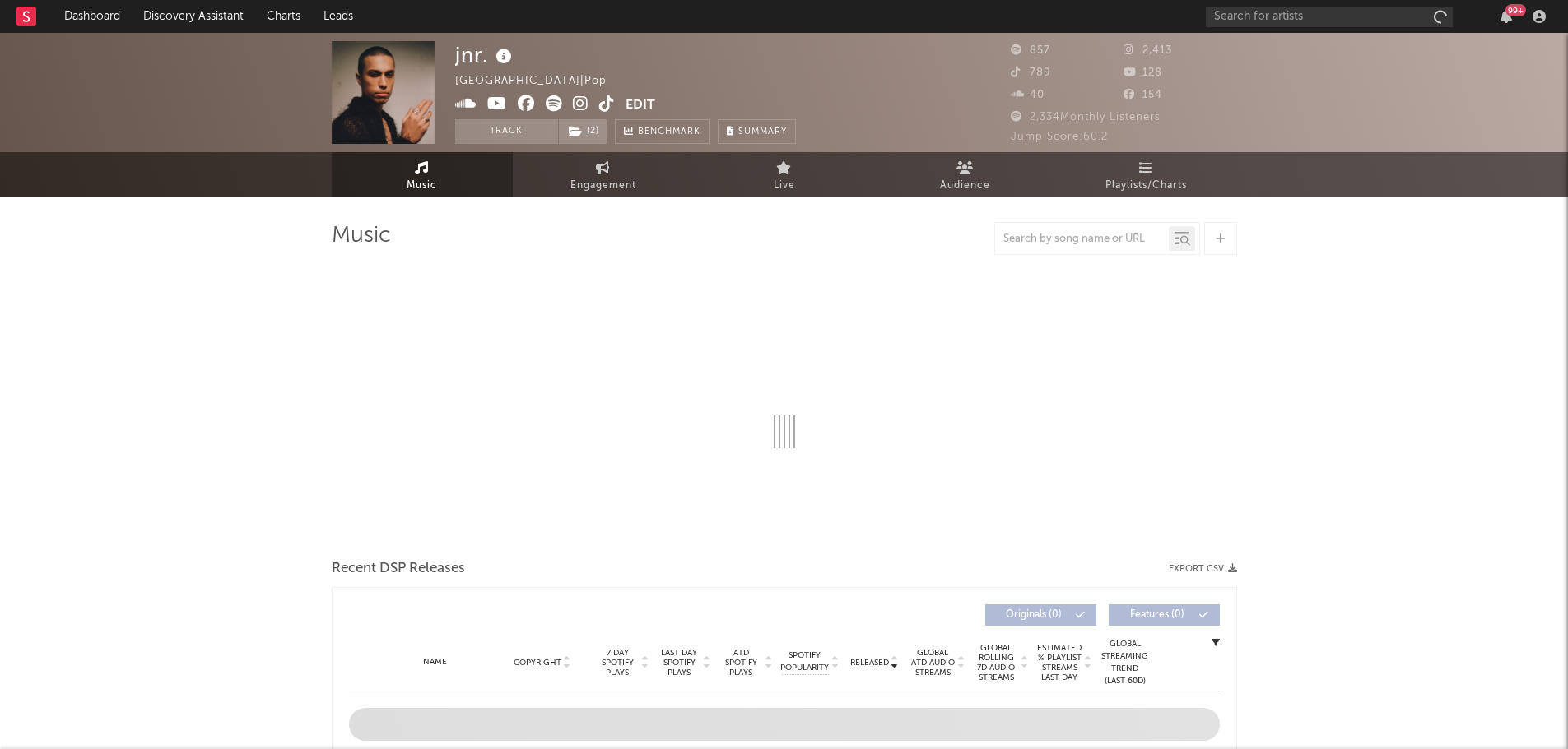
select select "1w"
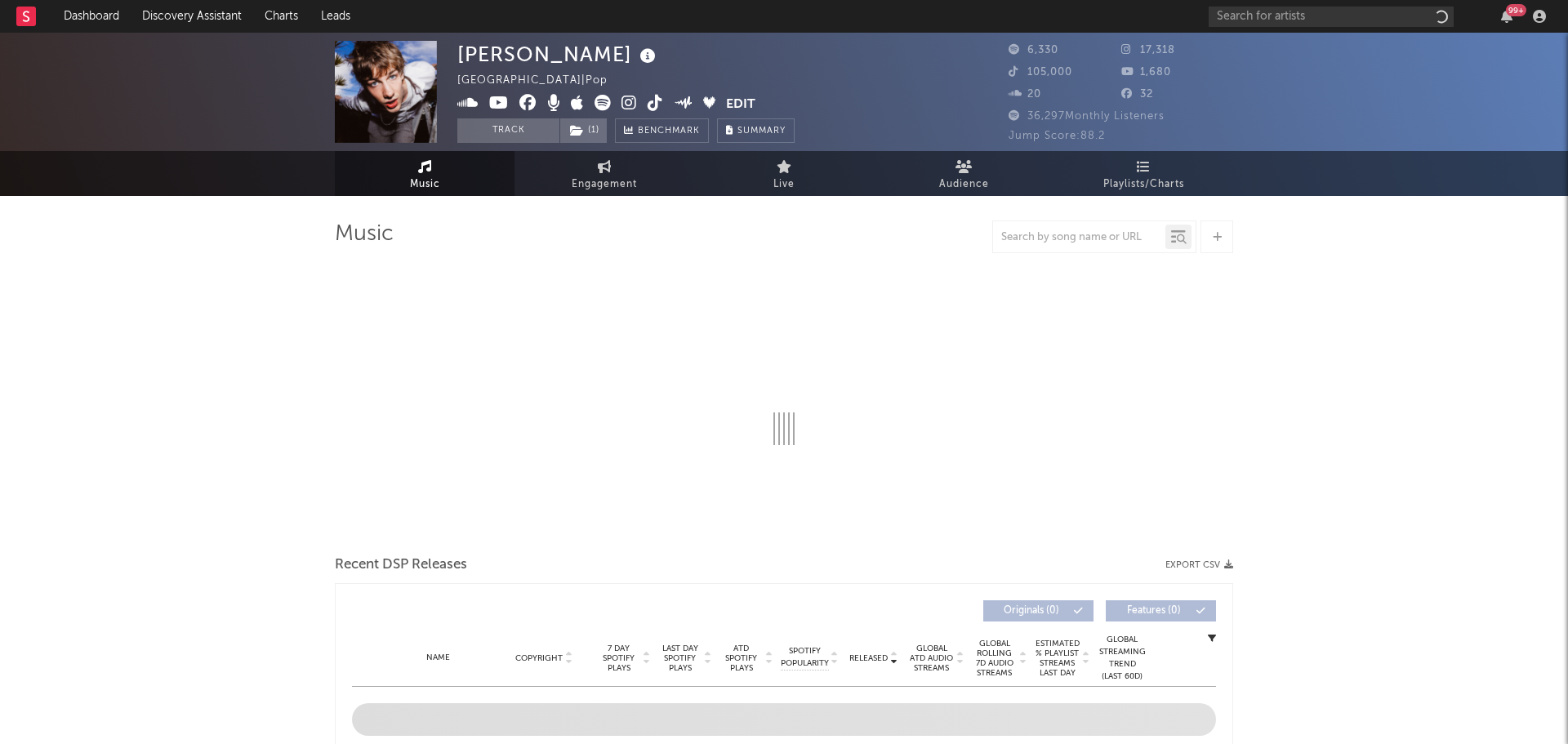
select select "1w"
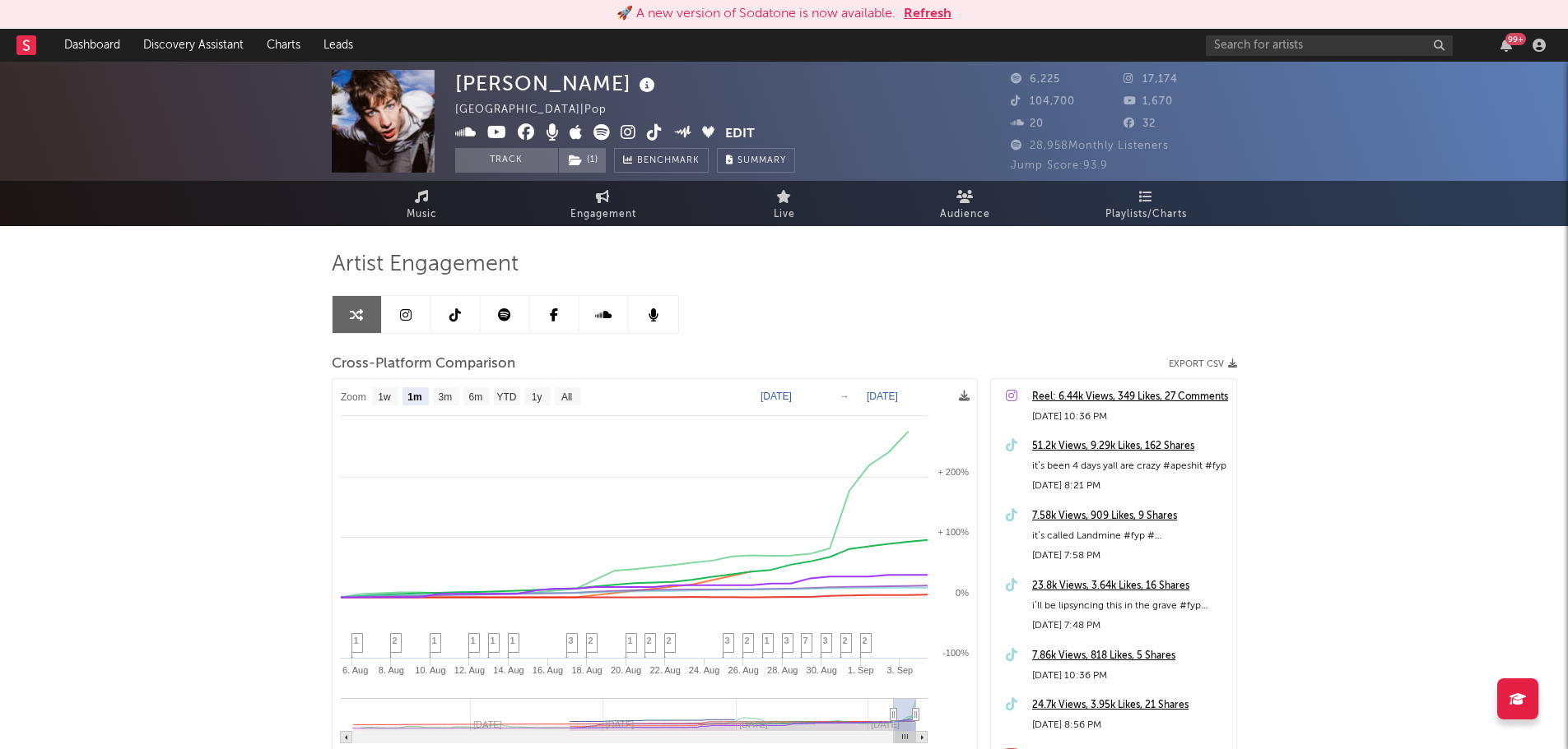
select select "1m"
click at [946, 14] on button "Refresh" at bounding box center [928, 13] width 47 height 20
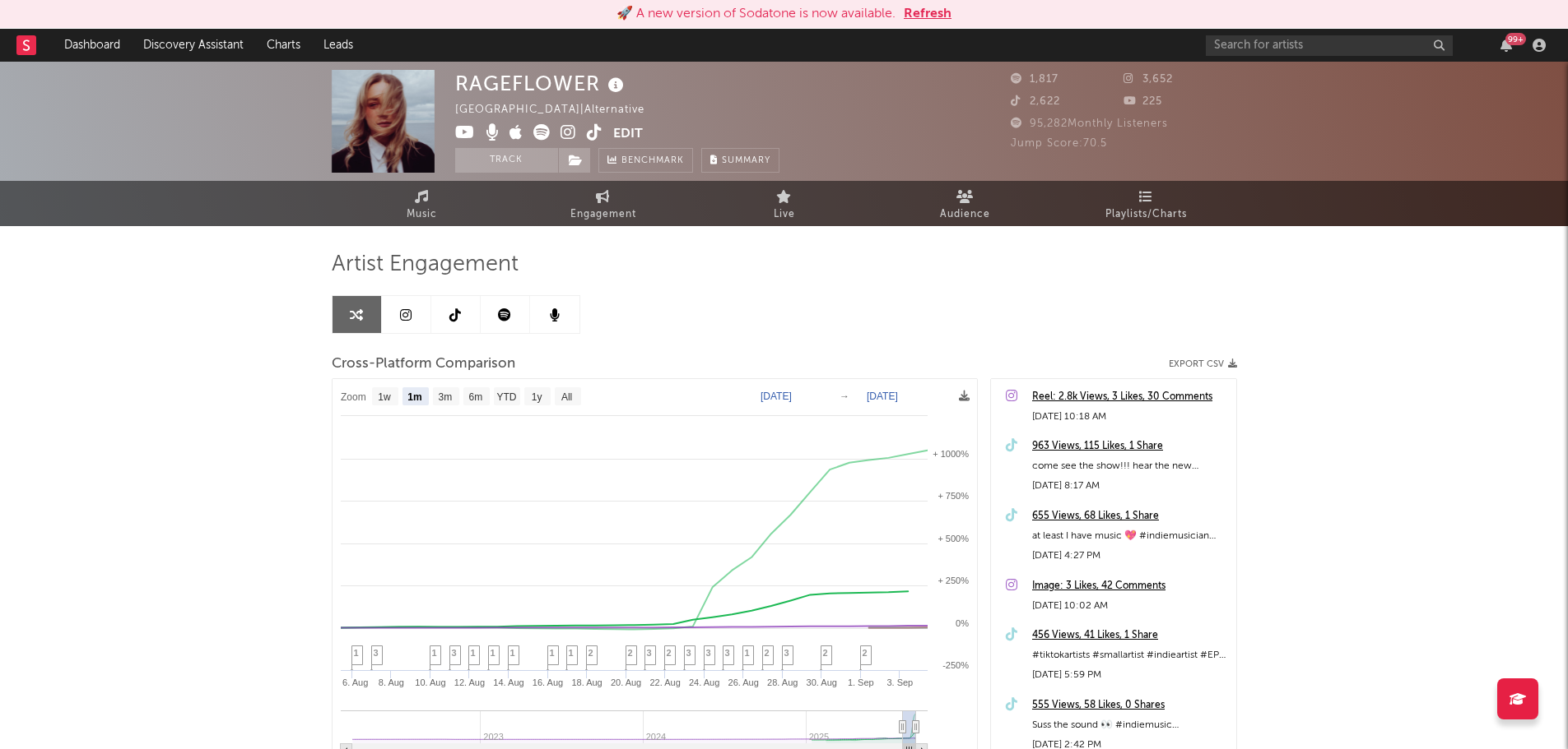
select select "1m"
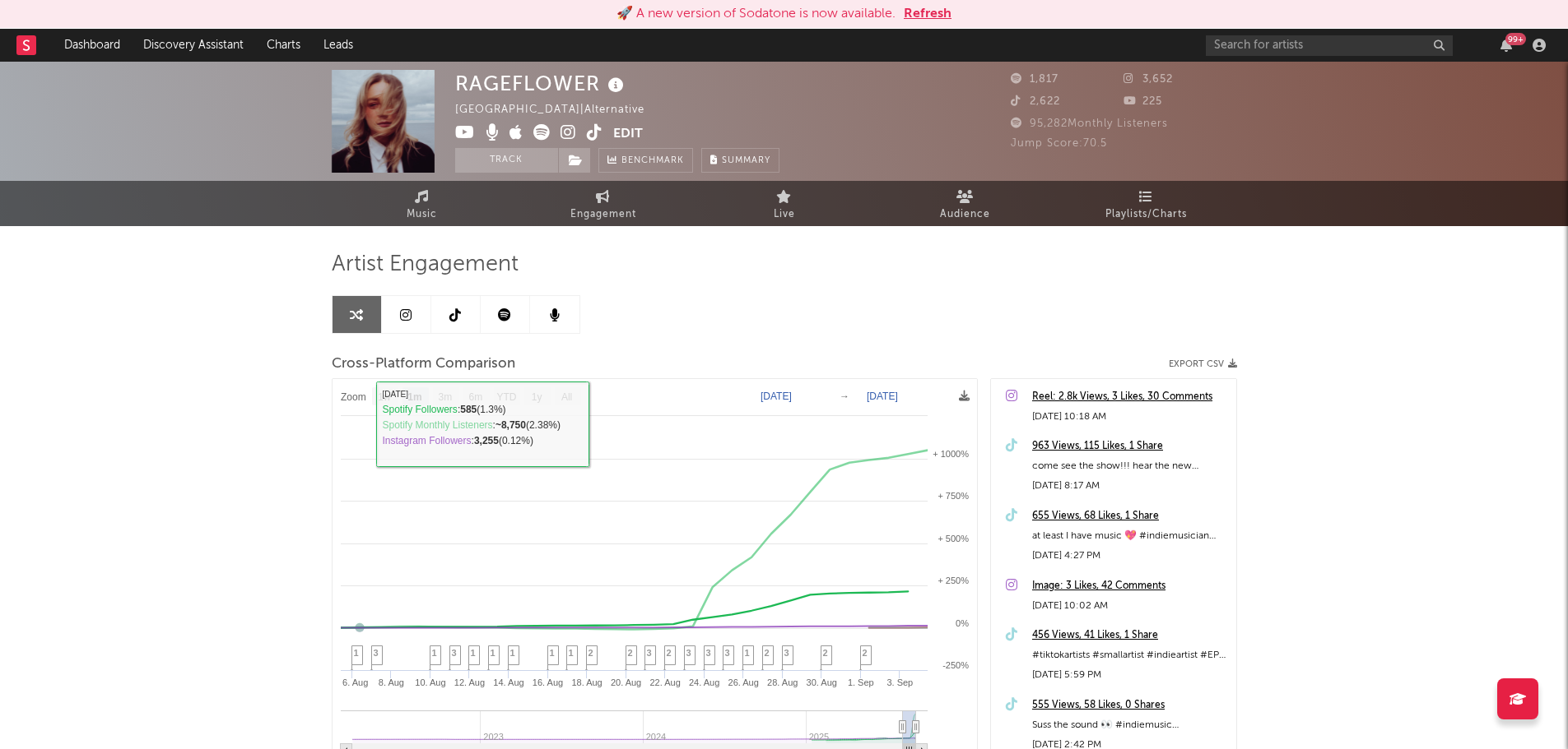
click at [222, 392] on div "RAGEFLOWER Australia | Alternative Edit Track Benchmark Summary 1,817 3,652 2,6…" at bounding box center [784, 493] width 1568 height 864
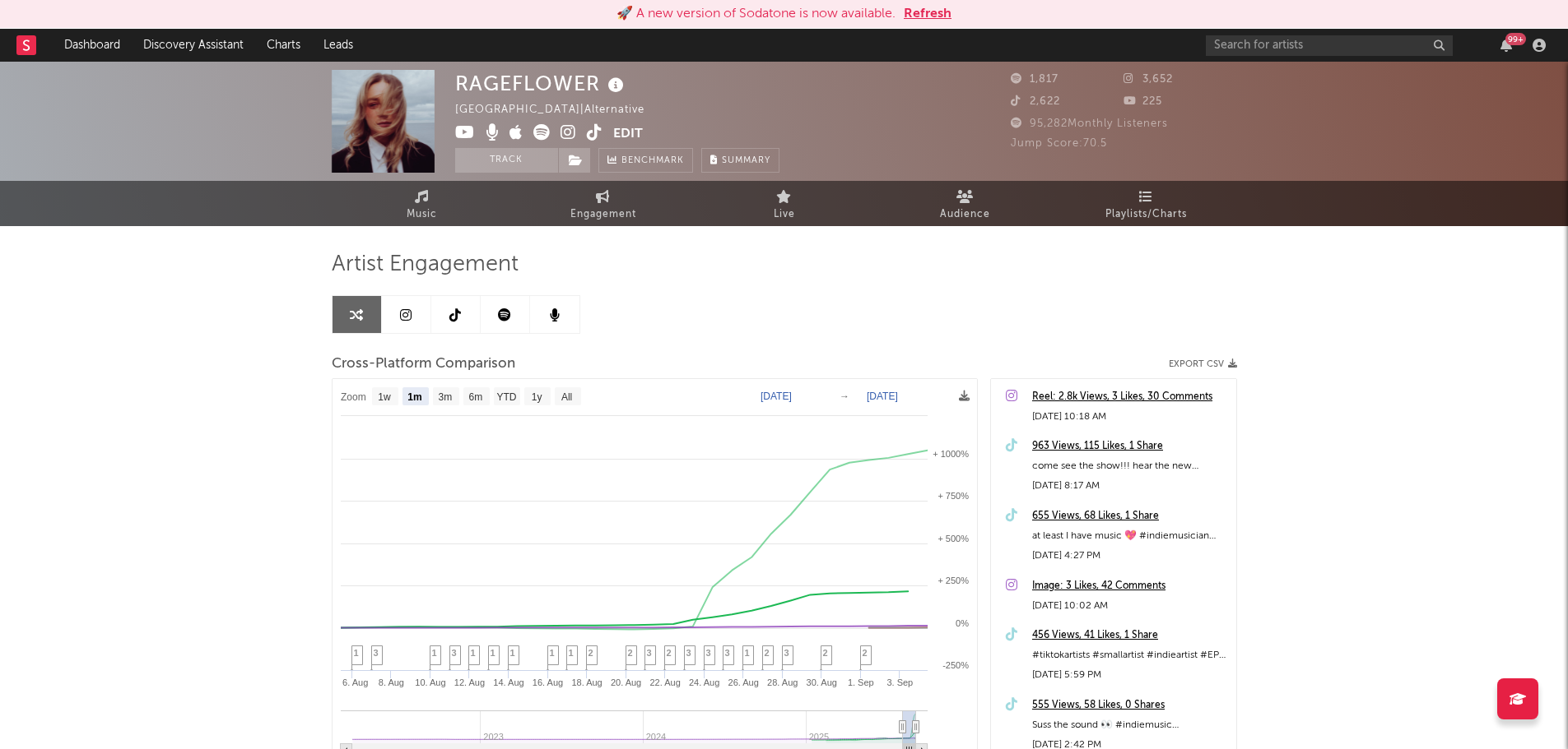
click at [922, 17] on button "Refresh" at bounding box center [928, 13] width 47 height 20
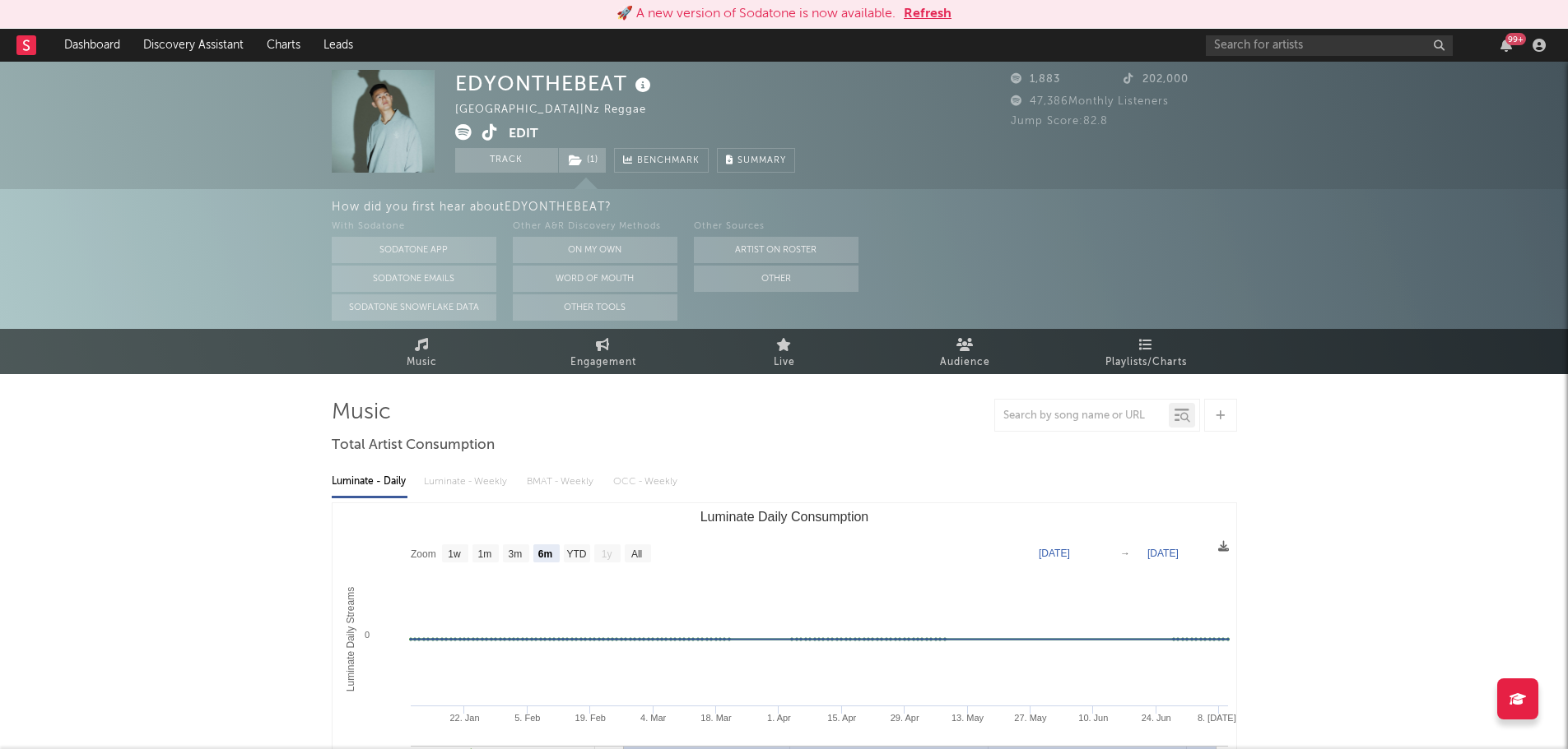
select select "6m"
click at [938, 13] on button "Refresh" at bounding box center [928, 13] width 47 height 20
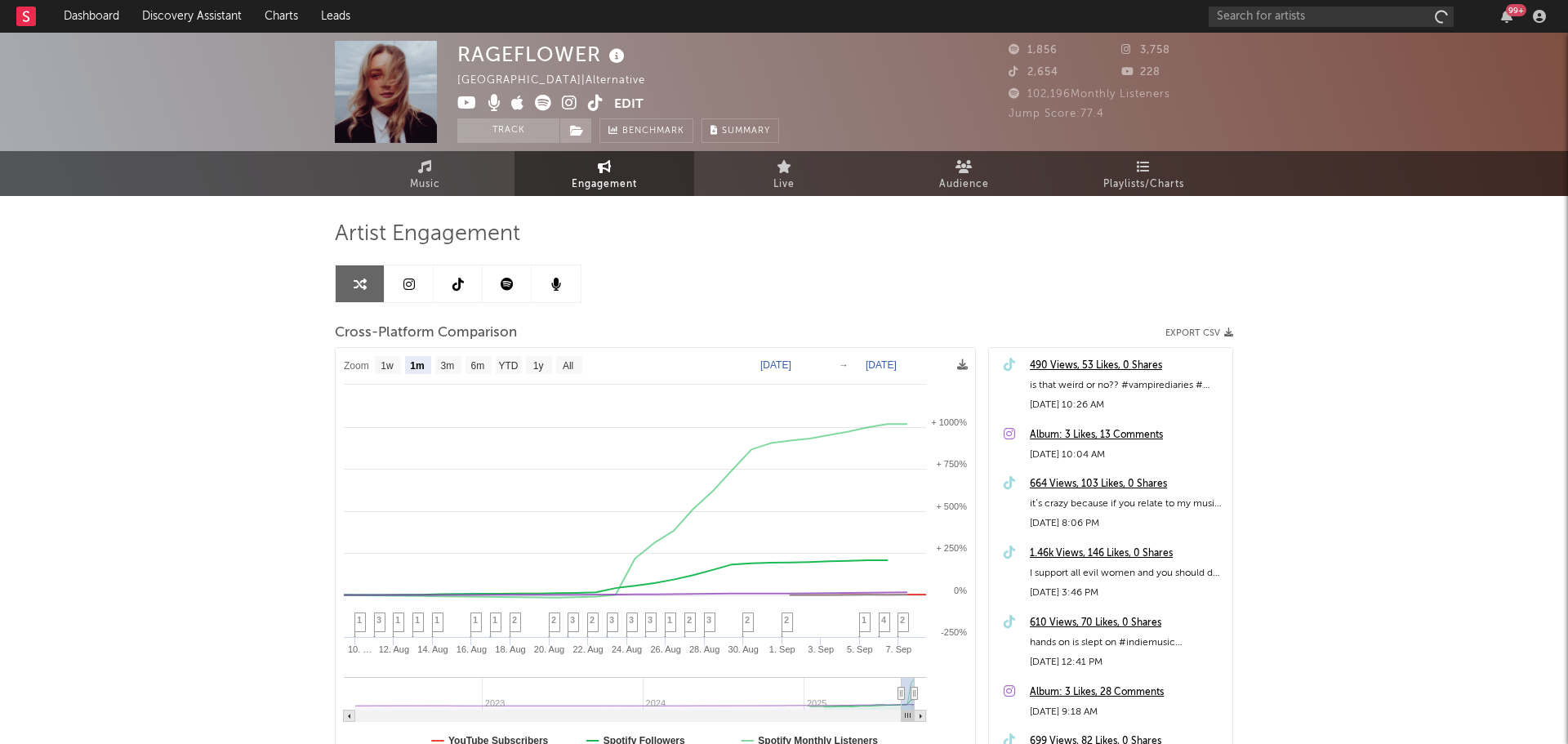
select select "1m"
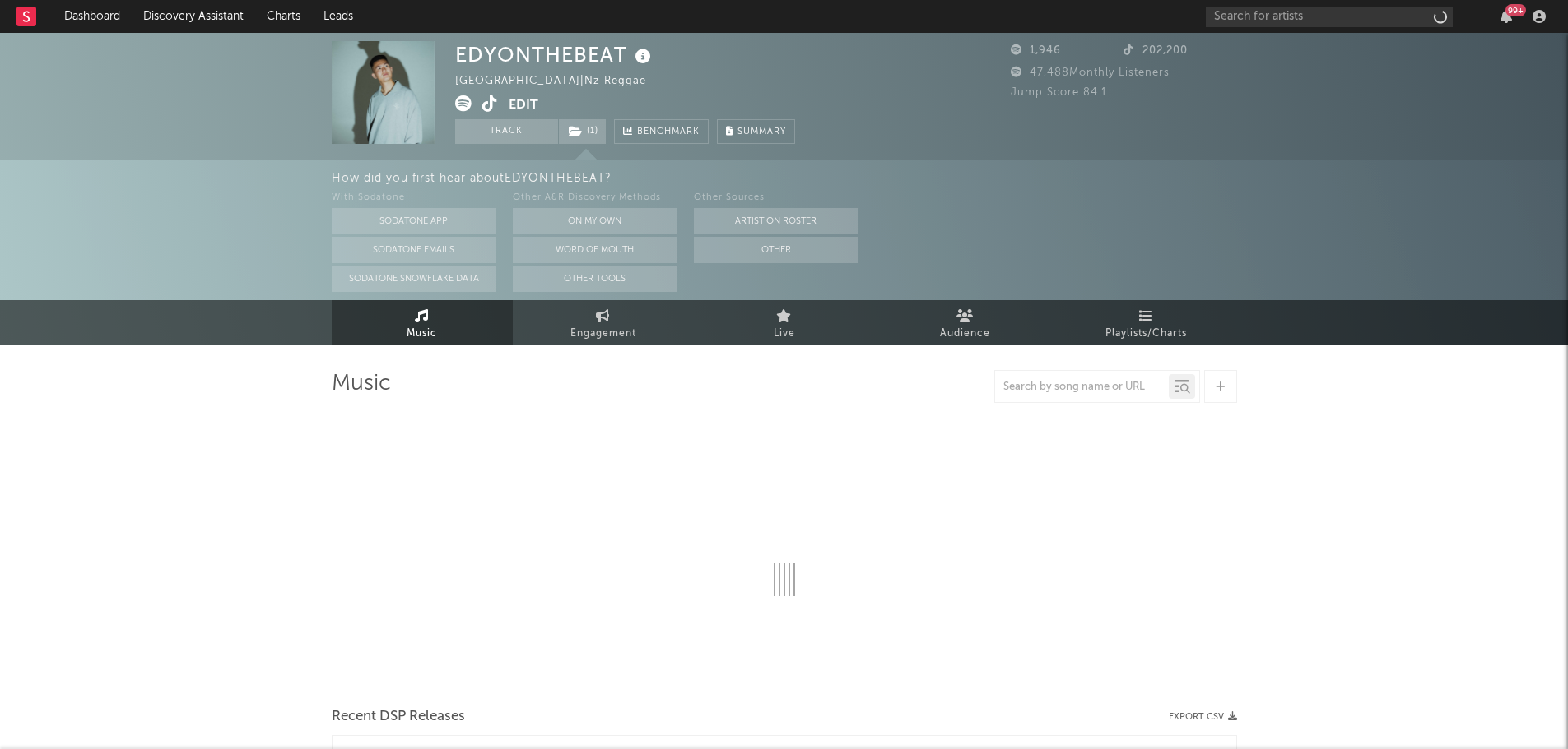
select select "6m"
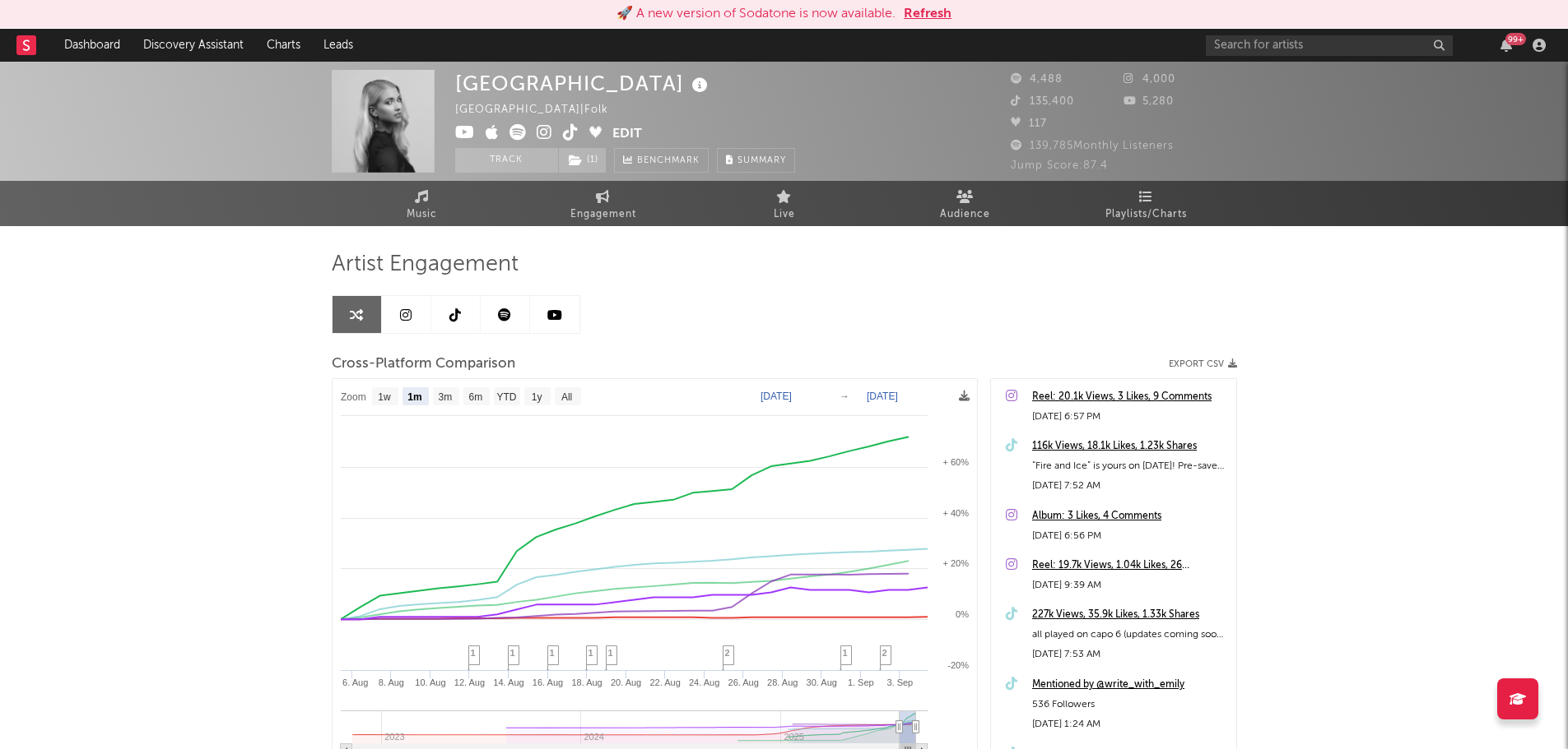
select select "1m"
click at [942, 9] on button "Refresh" at bounding box center [928, 13] width 47 height 20
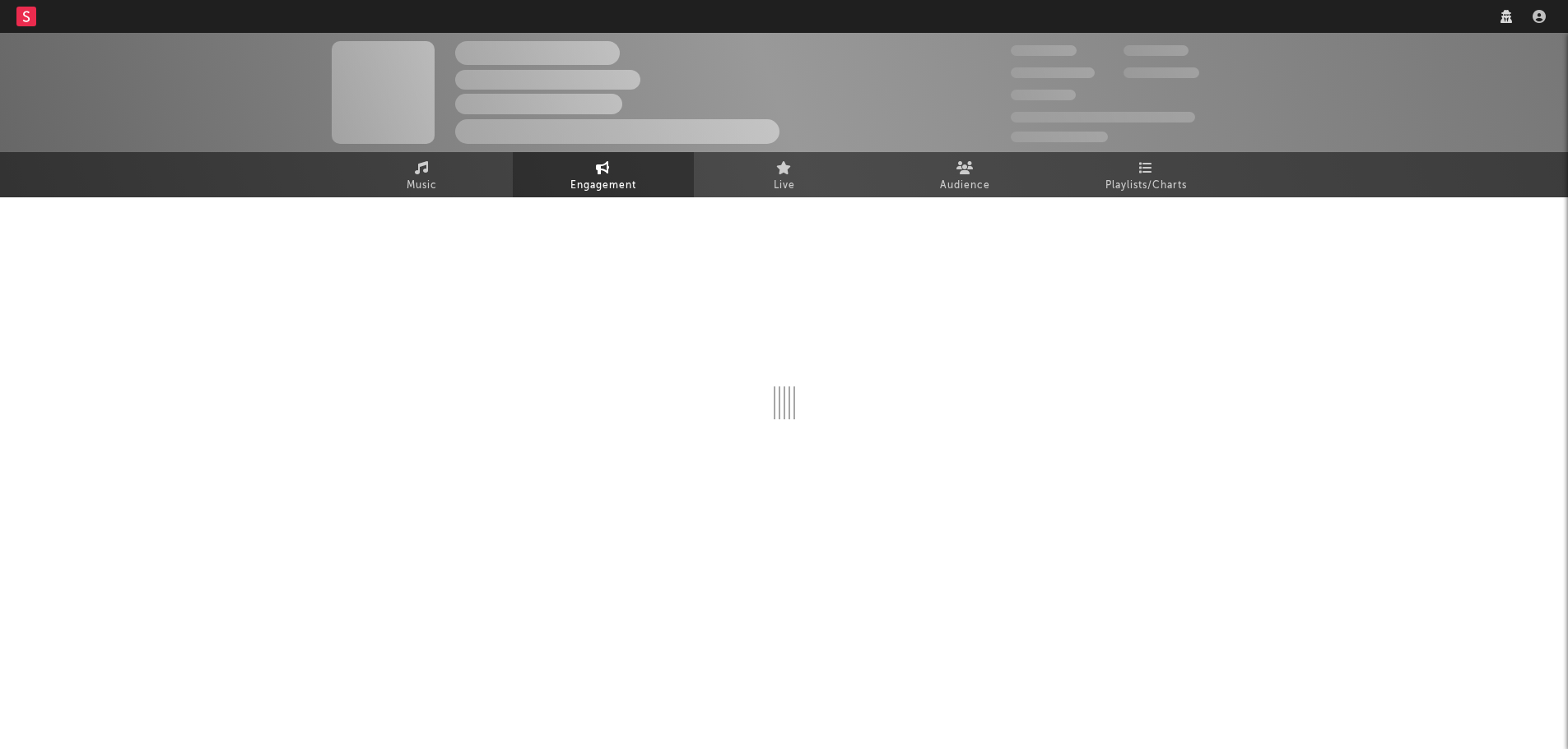
select select "1w"
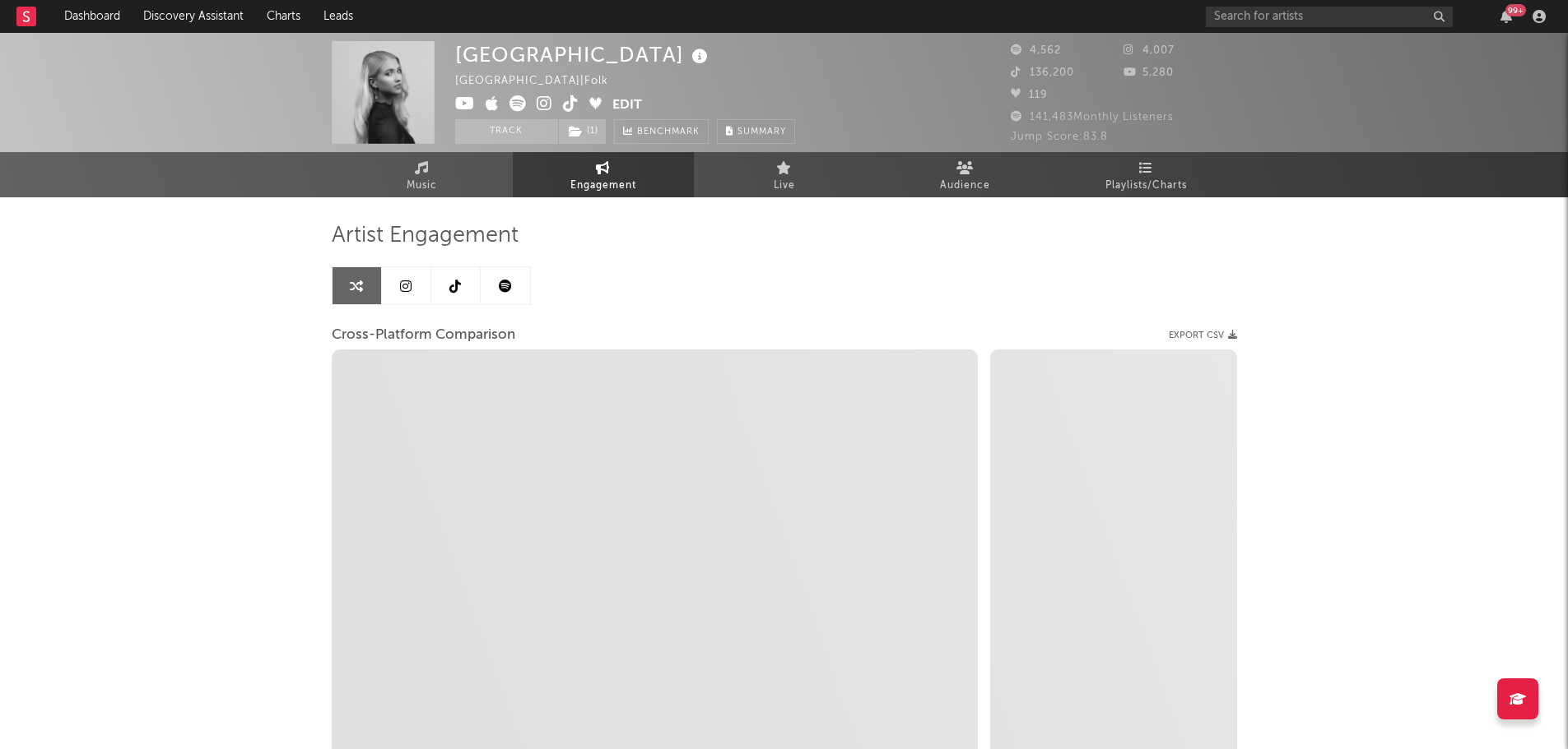
select select "1m"
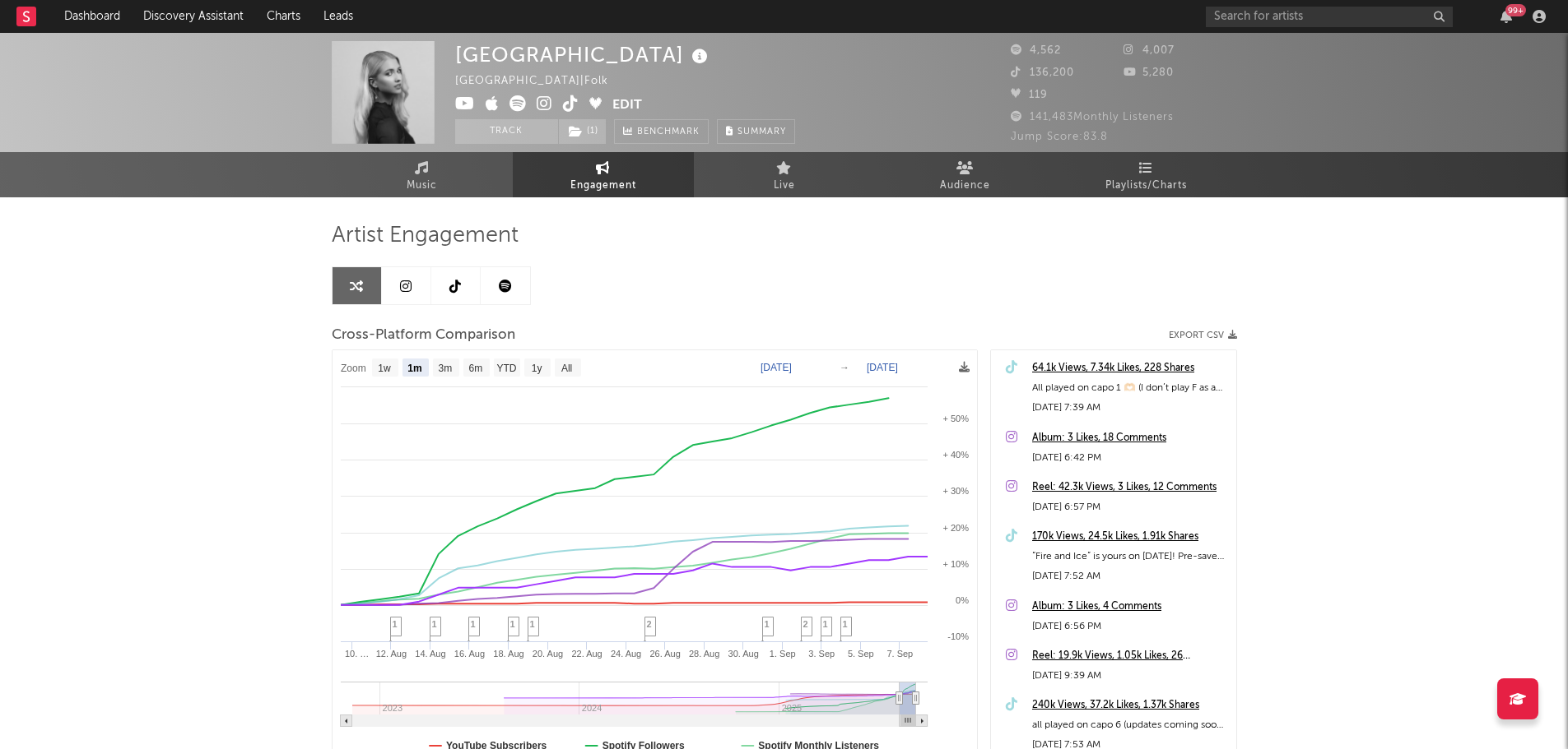
select select "1m"
